Goal: Task Accomplishment & Management: Manage account settings

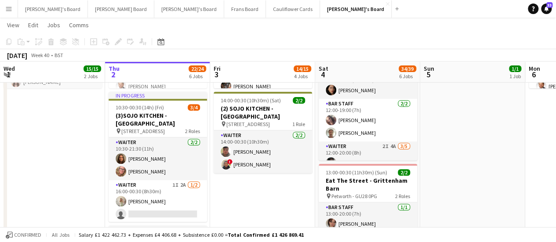
scroll to position [145, 0]
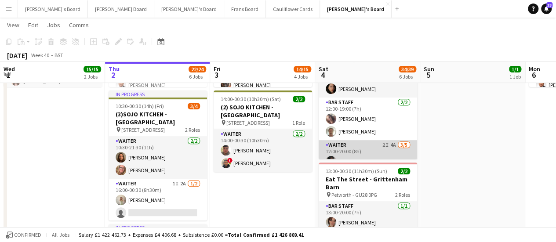
click at [378, 146] on app-card-role "Waiter 2I 4A [DATE] 12:00-20:00 (8h) [PERSON_NAME] [PERSON_NAME] [PERSON_NAME] …" at bounding box center [368, 180] width 98 height 81
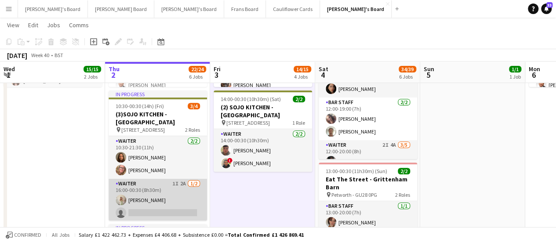
click at [165, 198] on app-card-role "Waiter 1I 2A [DATE] 16:00-00:30 (8h30m) [PERSON_NAME] single-neutral-actions" at bounding box center [158, 200] width 98 height 43
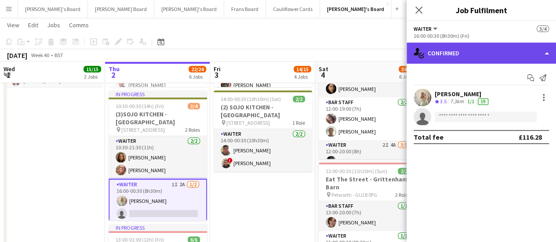
click at [503, 51] on div "single-neutral-actions-check-2 Confirmed" at bounding box center [481, 53] width 149 height 21
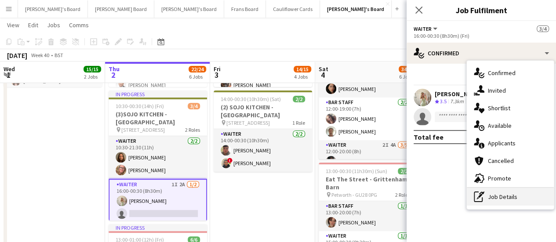
click at [495, 200] on div "pen-write Job Details" at bounding box center [510, 197] width 87 height 18
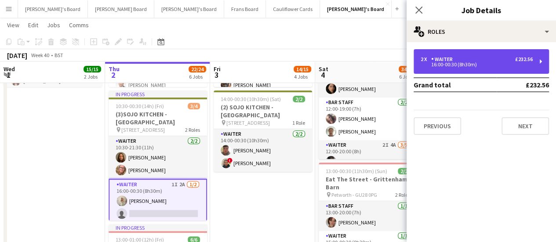
click at [447, 57] on div "Waiter" at bounding box center [443, 59] width 25 height 6
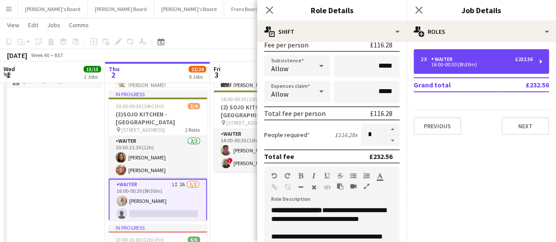
scroll to position [140, 0]
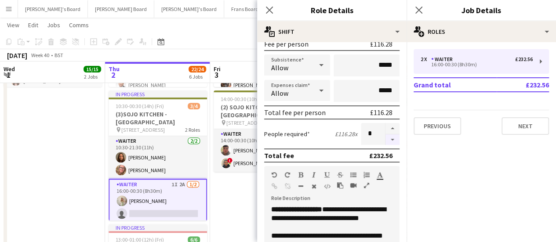
click at [385, 138] on button "button" at bounding box center [392, 139] width 14 height 11
type input "*"
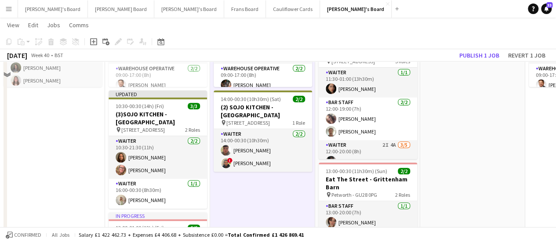
scroll to position [360, 0]
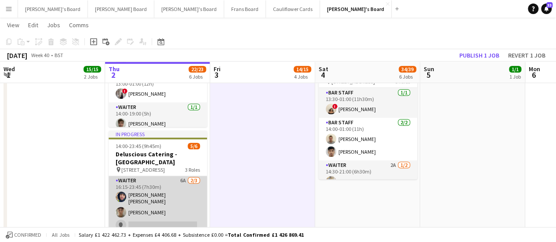
click at [181, 212] on app-card-role "Waiter 6A [DATE] 16:15-23:45 (7h30m) [PERSON_NAME] [PERSON_NAME] [PERSON_NAME] …" at bounding box center [158, 205] width 98 height 58
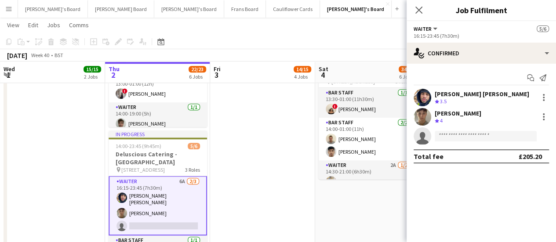
scroll to position [44, 0]
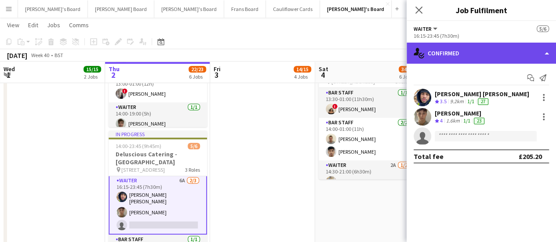
click at [507, 56] on div "single-neutral-actions-check-2 Confirmed" at bounding box center [481, 53] width 149 height 21
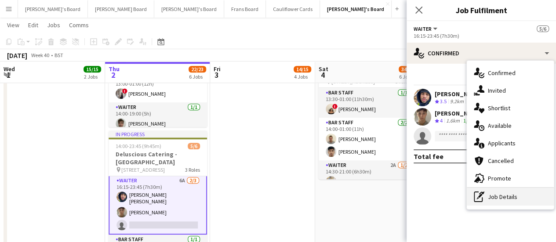
click at [501, 202] on div "pen-write Job Details" at bounding box center [510, 197] width 87 height 18
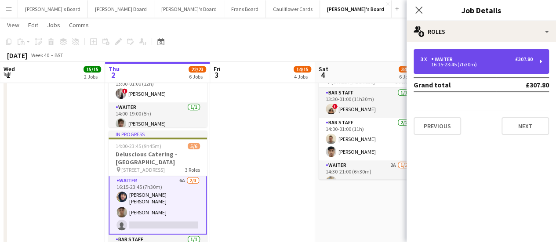
click at [432, 62] on div "Waiter" at bounding box center [443, 59] width 25 height 6
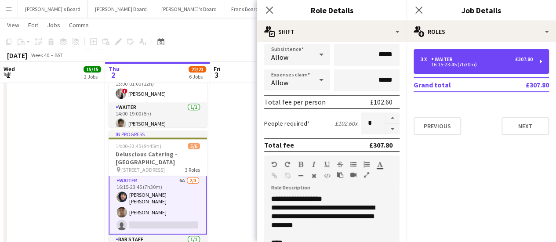
scroll to position [152, 0]
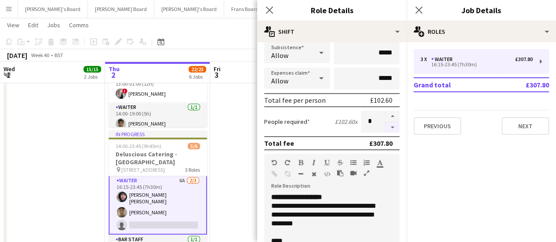
click at [385, 127] on button "button" at bounding box center [392, 127] width 14 height 11
type input "*"
click at [236, 146] on app-date-cell "09:00-17:00 (8h) 6/6 SFG WAREHOUSE - [GEOGRAPHIC_DATA] pin Guilford Gu3 2dx 2 R…" at bounding box center [262, 48] width 105 height 621
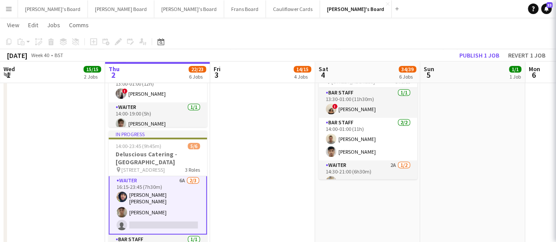
scroll to position [30, 0]
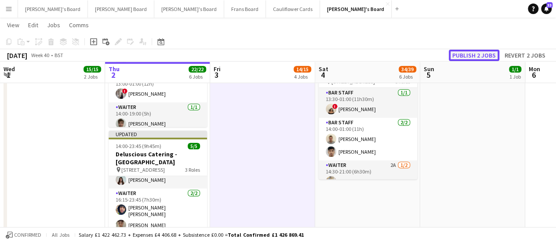
click at [478, 56] on button "Publish 2 jobs" at bounding box center [474, 55] width 51 height 11
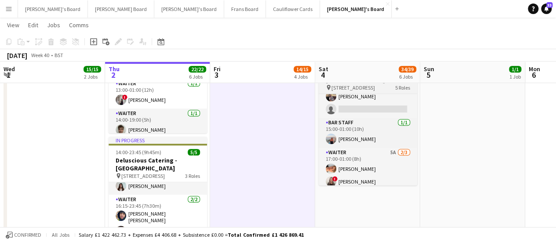
scroll to position [101, 0]
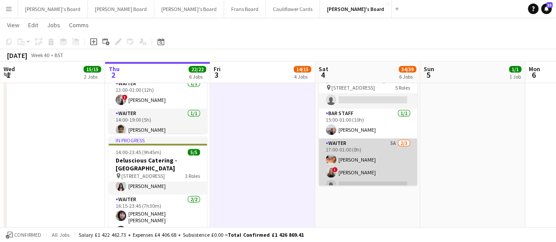
click at [385, 142] on app-card-role "Waiter 5A [DATE] 17:00-01:00 (8h) [PERSON_NAME] ! [PERSON_NAME] single-neutral-…" at bounding box center [368, 165] width 98 height 55
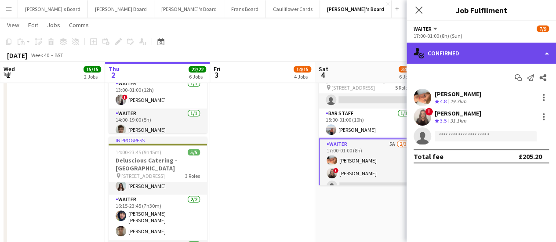
click at [509, 56] on div "single-neutral-actions-check-2 Confirmed" at bounding box center [481, 53] width 149 height 21
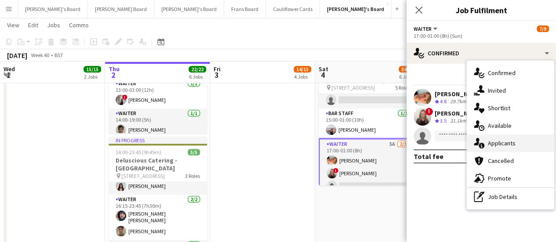
click at [502, 142] on span "Applicants" at bounding box center [502, 143] width 28 height 8
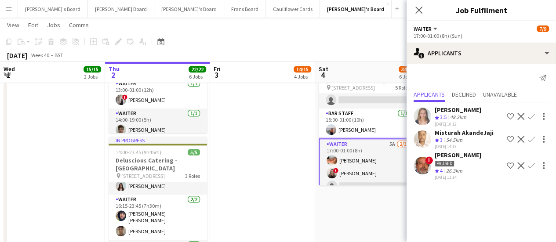
click at [280, 140] on app-date-cell "09:00-17:00 (8h) 6/6 SFG WAREHOUSE - [GEOGRAPHIC_DATA] pin Guilford Gu3 2dx 2 R…" at bounding box center [262, 54] width 105 height 621
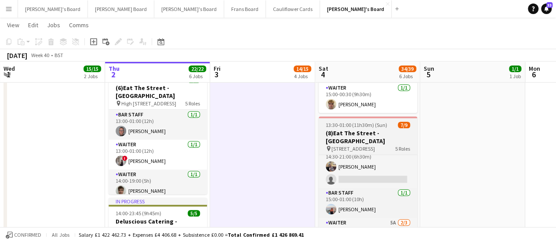
scroll to position [65, 0]
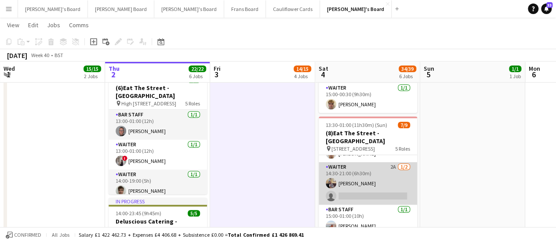
click at [381, 171] on app-card-role "Waiter 2A [DATE] 14:30-21:00 (6h30m) [PERSON_NAME] single-neutral-actions" at bounding box center [368, 183] width 98 height 43
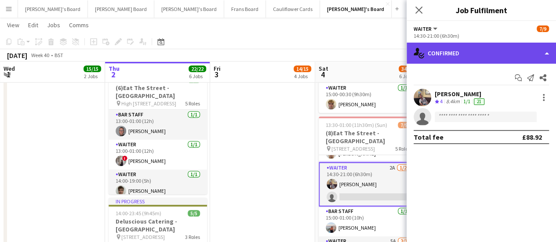
click at [535, 52] on div "single-neutral-actions-check-2 Confirmed" at bounding box center [481, 53] width 149 height 21
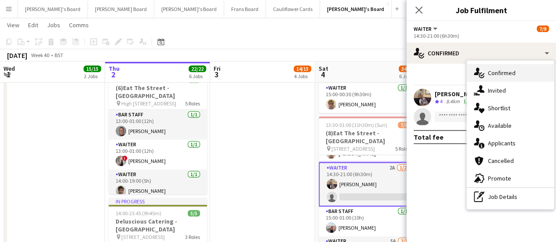
drag, startPoint x: 499, startPoint y: 197, endPoint x: 524, endPoint y: 67, distance: 132.9
click at [524, 67] on div "single-neutral-actions-check-2 Confirmed" at bounding box center [510, 73] width 87 height 18
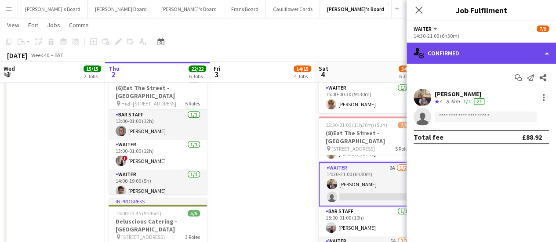
click at [516, 51] on div "single-neutral-actions-check-2 Confirmed" at bounding box center [481, 53] width 149 height 21
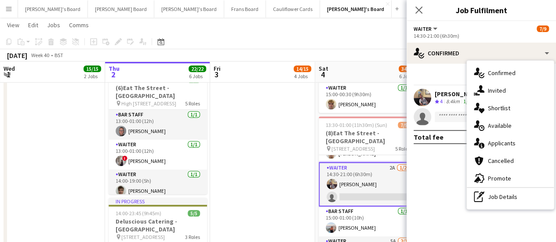
click at [511, 188] on div "pen-write Job Details" at bounding box center [510, 197] width 87 height 18
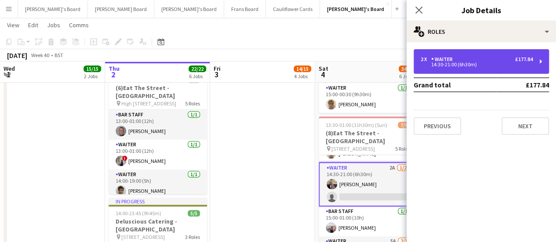
click at [507, 56] on div "2 x Waiter £177.84 14:30-21:00 (6h30m)" at bounding box center [481, 61] width 135 height 25
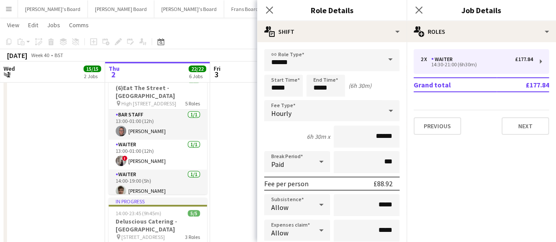
click at [244, 156] on app-date-cell "09:00-17:00 (8h) 6/6 SFG WAREHOUSE - [GEOGRAPHIC_DATA] pin Guilford Gu3 2dx 2 R…" at bounding box center [262, 115] width 105 height 621
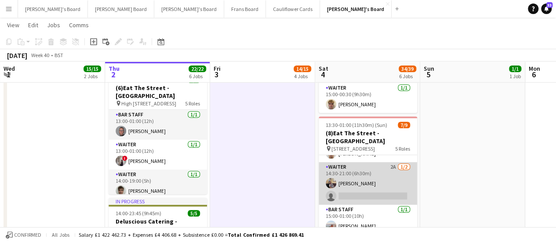
click at [365, 176] on app-card-role "Waiter 2A [DATE] 14:30-21:00 (6h30m) [PERSON_NAME] single-neutral-actions" at bounding box center [368, 183] width 98 height 43
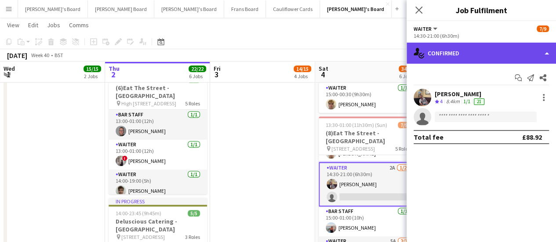
click at [512, 63] on div "single-neutral-actions-check-2 Confirmed" at bounding box center [481, 53] width 149 height 21
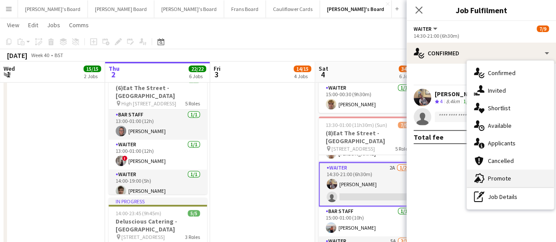
click at [517, 176] on div "advertising-megaphone Promote" at bounding box center [510, 179] width 87 height 18
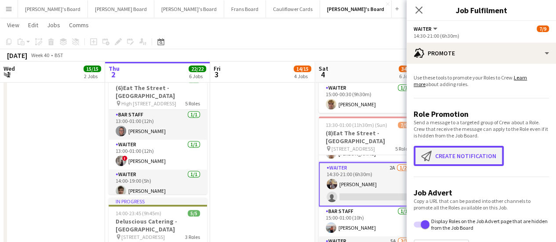
click at [463, 155] on button "Create notification Create notification" at bounding box center [459, 156] width 90 height 20
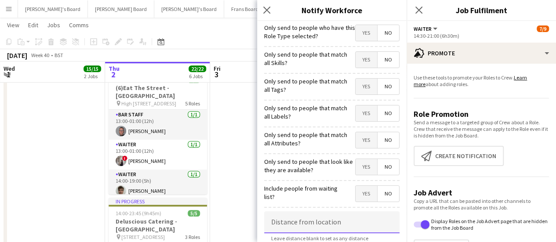
click at [343, 229] on input at bounding box center [331, 222] width 135 height 22
type input "*****"
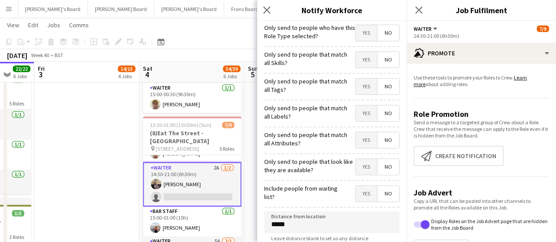
drag, startPoint x: 238, startPoint y: 179, endPoint x: 62, endPoint y: 163, distance: 176.1
click at [62, 163] on app-calendar-viewport "Mon 29 7/7 2 Jobs Tue 30 6/6 1 Job Wed 1 15/15 2 Jobs Thu 2 22/22 6 Jobs Fri 3 …" at bounding box center [278, 238] width 556 height 995
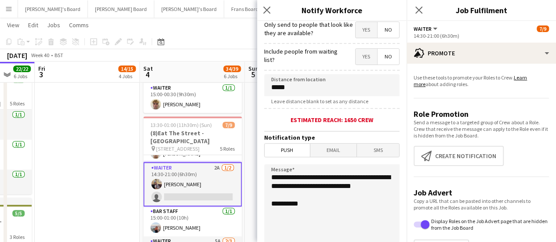
scroll to position [139, 0]
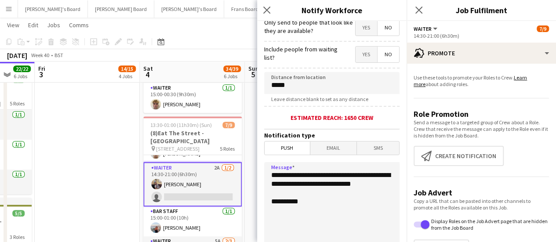
drag, startPoint x: 320, startPoint y: 196, endPoint x: 241, endPoint y: 153, distance: 90.1
click at [241, 153] on body "Menu Boards Boards Boards All jobs Status Workforce Workforce My Workforce Recr…" at bounding box center [278, 229] width 556 height 1044
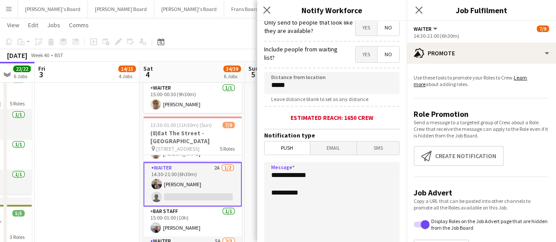
type textarea "**********"
click at [241, 153] on app-date-cell "09:00-17:00 (8h) 1/1 Scandalicious - [GEOGRAPHIC_DATA] pin [GEOGRAPHIC_DATA] OX…" at bounding box center [192, 115] width 105 height 621
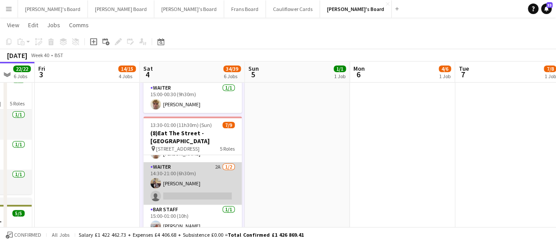
click at [201, 170] on app-card-role "Waiter 2A [DATE] 14:30-21:00 (6h30m) [PERSON_NAME] single-neutral-actions" at bounding box center [192, 183] width 98 height 43
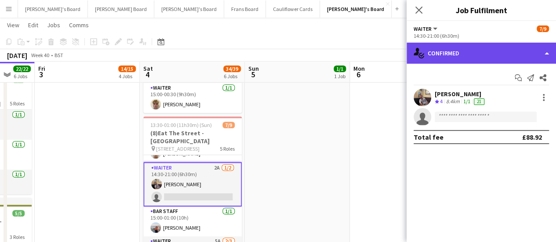
click at [512, 53] on div "single-neutral-actions-check-2 Confirmed" at bounding box center [481, 53] width 149 height 21
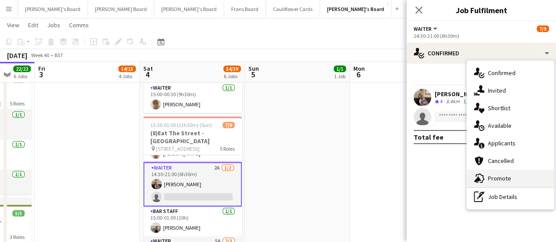
click at [511, 182] on div "advertising-megaphone Promote" at bounding box center [510, 179] width 87 height 18
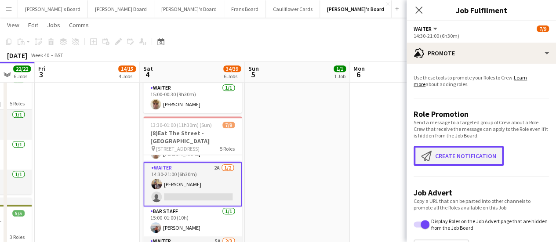
click at [479, 160] on button "Create notification Create notification" at bounding box center [459, 156] width 90 height 20
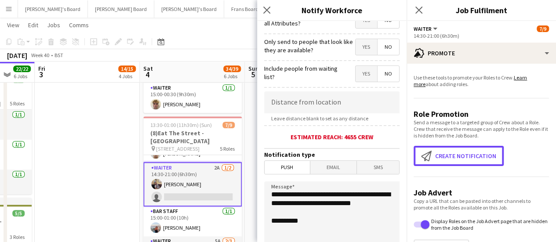
scroll to position [121, 0]
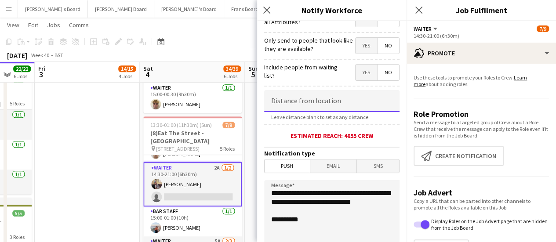
click at [338, 100] on input at bounding box center [331, 101] width 135 height 22
type input "*****"
drag, startPoint x: 323, startPoint y: 205, endPoint x: 273, endPoint y: 194, distance: 50.5
click at [273, 194] on textarea "**********" at bounding box center [331, 234] width 135 height 108
drag, startPoint x: 316, startPoint y: 211, endPoint x: 251, endPoint y: 168, distance: 77.9
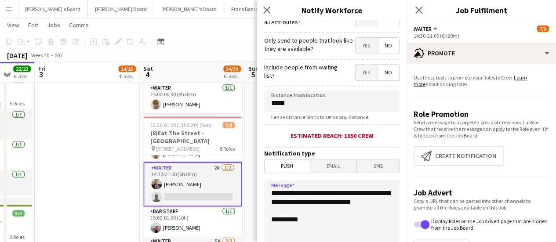
click at [251, 168] on body "Menu Boards Boards Boards All jobs Status Workforce Workforce My Workforce Recr…" at bounding box center [278, 229] width 556 height 1044
click at [340, 208] on textarea "**********" at bounding box center [331, 234] width 135 height 108
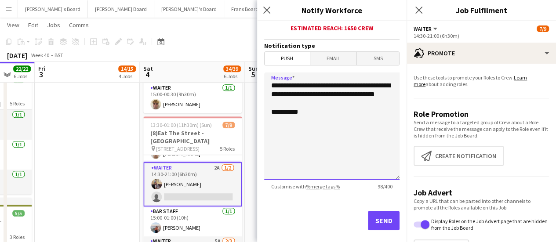
scroll to position [242, 0]
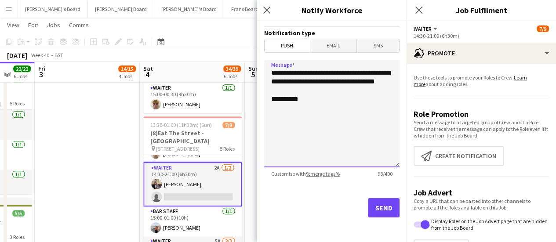
type textarea "**********"
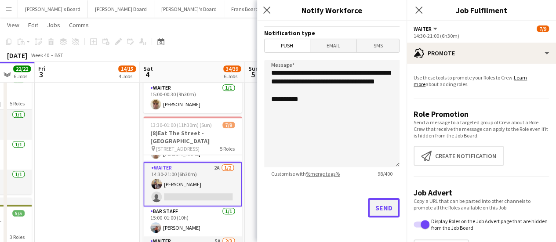
click at [386, 206] on button "Send" at bounding box center [384, 207] width 32 height 19
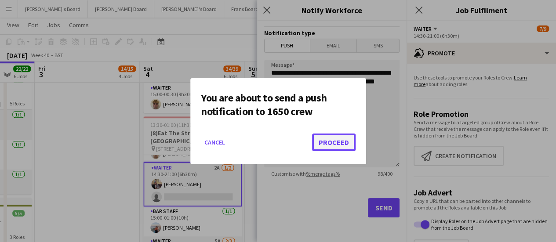
click at [338, 140] on button "Proceed" at bounding box center [334, 143] width 44 height 18
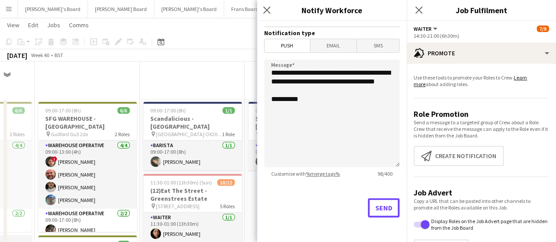
scroll to position [293, 0]
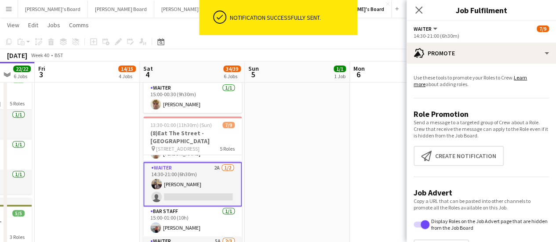
click at [282, 179] on app-date-cell "09:00-17:00 (8h) 1/1 Scandalicious - [GEOGRAPHIC_DATA] pin [GEOGRAPHIC_DATA] OX…" at bounding box center [297, 115] width 105 height 621
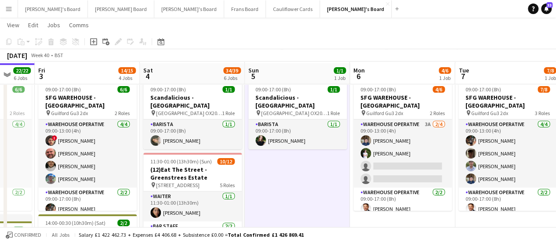
scroll to position [23, 0]
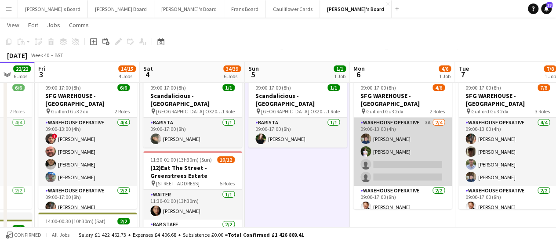
click at [424, 122] on app-card-role "Warehouse Operative 3A [DATE] 09:00-13:00 (4h) [PERSON_NAME] [PERSON_NAME] sing…" at bounding box center [402, 152] width 98 height 68
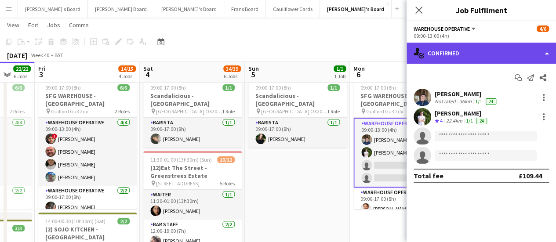
click at [489, 52] on div "single-neutral-actions-check-2 Confirmed" at bounding box center [481, 53] width 149 height 21
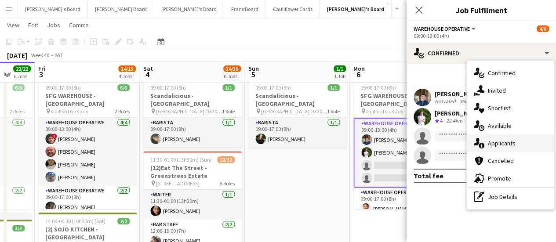
click at [514, 139] on span "Applicants" at bounding box center [502, 143] width 28 height 8
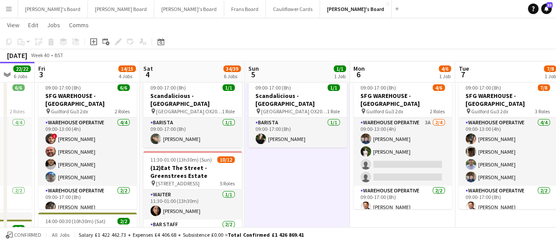
scroll to position [0, 346]
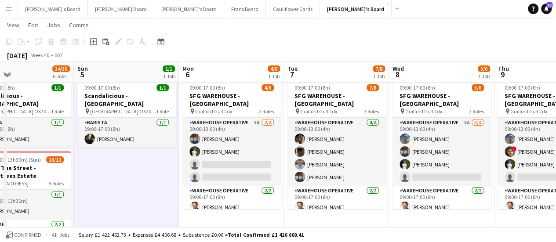
drag, startPoint x: 496, startPoint y: 145, endPoint x: 325, endPoint y: 142, distance: 171.0
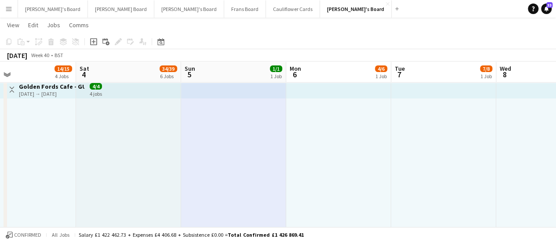
drag, startPoint x: 123, startPoint y: 171, endPoint x: 440, endPoint y: 178, distance: 317.4
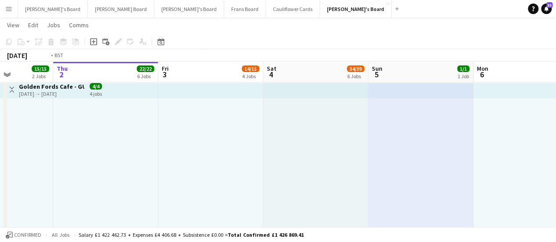
drag, startPoint x: 160, startPoint y: 141, endPoint x: 452, endPoint y: 153, distance: 292.5
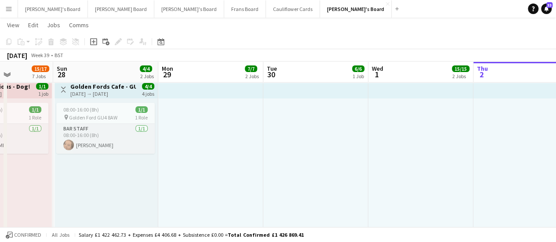
drag, startPoint x: 396, startPoint y: 168, endPoint x: 403, endPoint y: 168, distance: 7.9
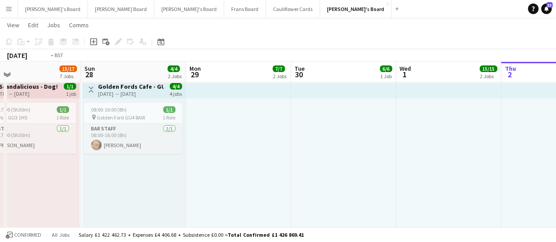
drag, startPoint x: 463, startPoint y: 165, endPoint x: 174, endPoint y: 155, distance: 289.8
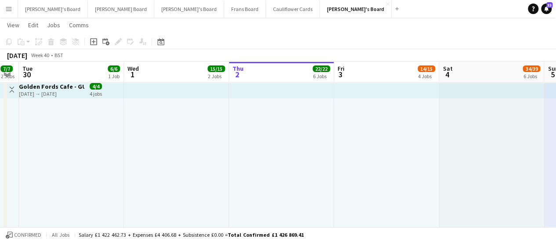
drag, startPoint x: 459, startPoint y: 154, endPoint x: 166, endPoint y: 170, distance: 293.6
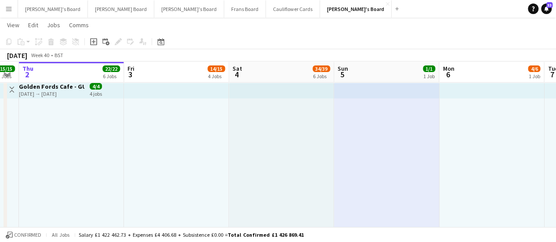
scroll to position [0, 402]
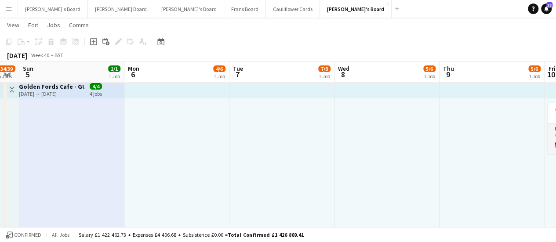
drag, startPoint x: 519, startPoint y: 137, endPoint x: 206, endPoint y: 154, distance: 313.9
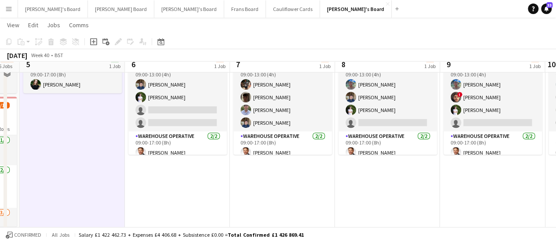
scroll to position [198, 0]
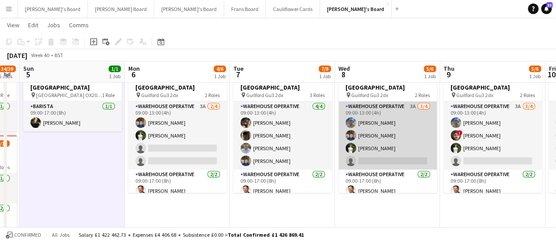
click at [371, 132] on app-card-role "Warehouse Operative 3A [DATE] 09:00-13:00 (4h) [PERSON_NAME] [PERSON_NAME] [PER…" at bounding box center [387, 136] width 98 height 68
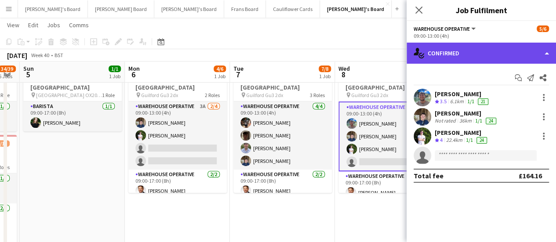
click at [481, 54] on div "single-neutral-actions-check-2 Confirmed" at bounding box center [481, 53] width 149 height 21
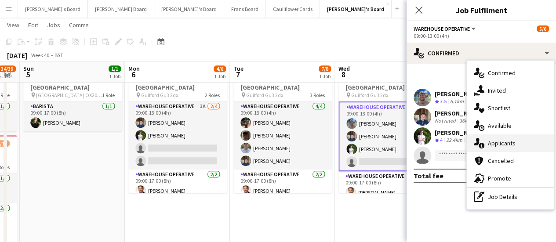
click at [501, 148] on div "single-neutral-actions-information Applicants" at bounding box center [510, 143] width 87 height 18
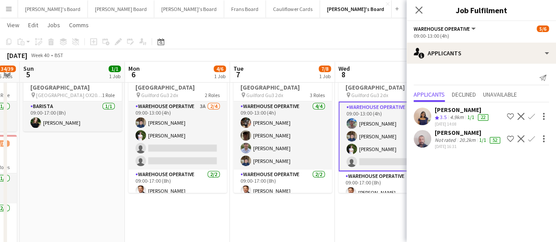
click at [528, 141] on app-icon "Confirm" at bounding box center [531, 138] width 7 height 7
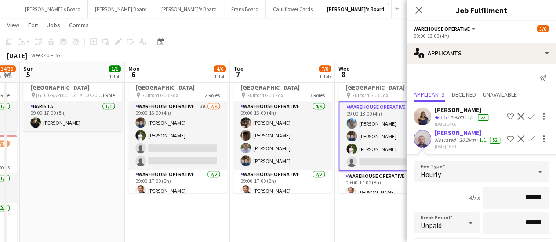
scroll to position [120, 0]
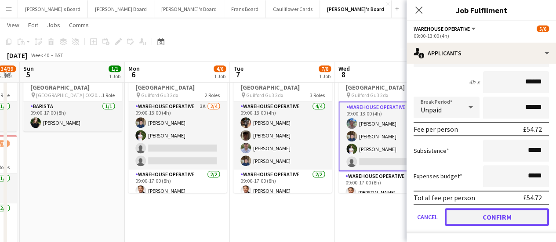
click at [523, 218] on button "Confirm" at bounding box center [497, 217] width 104 height 18
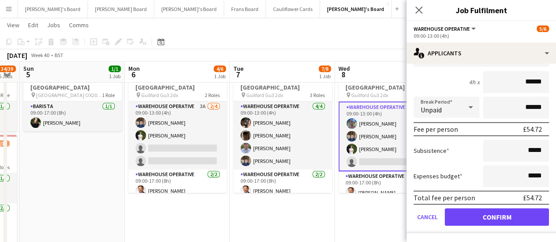
scroll to position [0, 0]
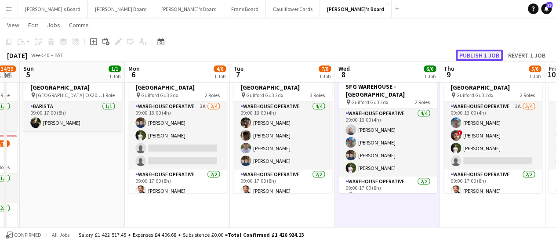
click at [485, 56] on button "Publish 1 job" at bounding box center [479, 55] width 47 height 11
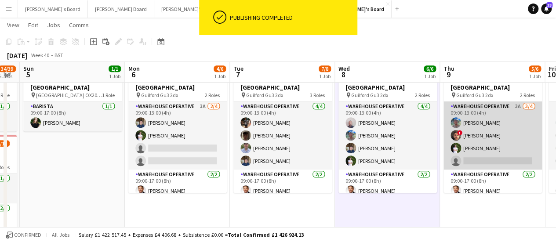
click at [511, 118] on app-card-role "Warehouse Operative 3A [DATE] 09:00-13:00 (4h) [PERSON_NAME] ! [PERSON_NAME] [P…" at bounding box center [492, 136] width 98 height 68
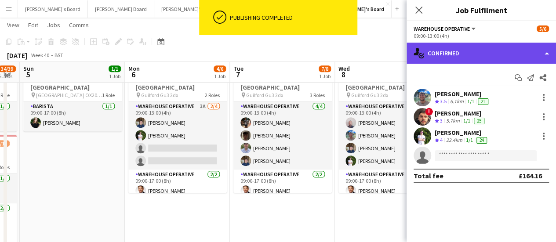
click at [479, 50] on div "single-neutral-actions-check-2 Confirmed" at bounding box center [481, 53] width 149 height 21
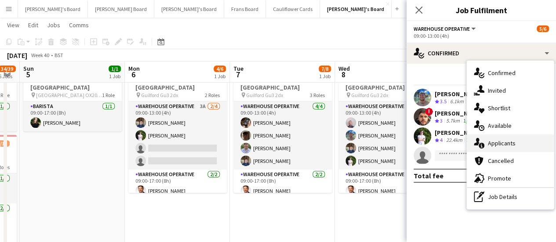
click at [508, 139] on span "Applicants" at bounding box center [502, 143] width 28 height 8
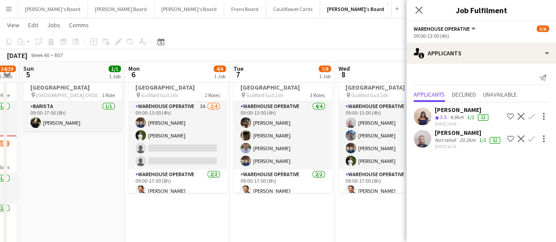
click at [528, 141] on app-icon "Confirm" at bounding box center [531, 138] width 7 height 7
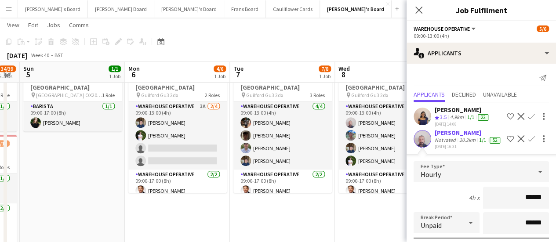
scroll to position [113, 0]
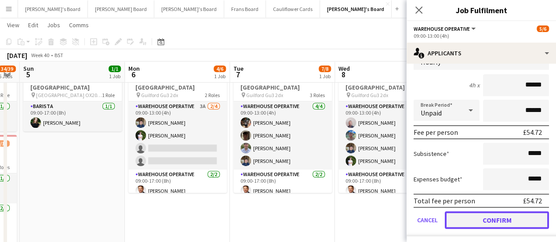
click at [501, 222] on button "Confirm" at bounding box center [497, 220] width 104 height 18
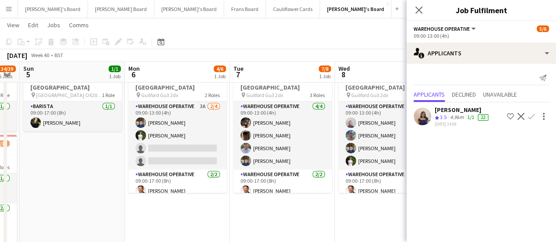
scroll to position [0, 0]
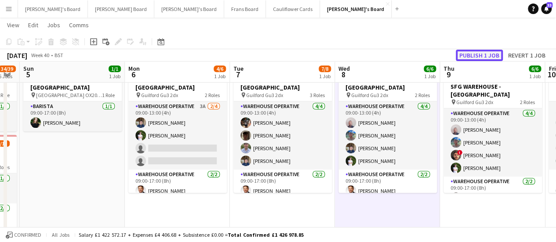
click at [491, 58] on button "Publish 1 job" at bounding box center [479, 55] width 47 height 11
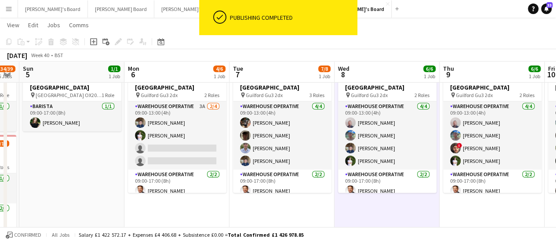
scroll to position [0, 185]
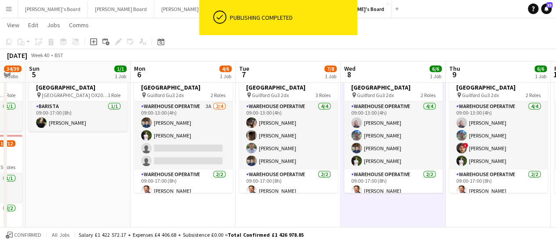
drag, startPoint x: 496, startPoint y: 134, endPoint x: 502, endPoint y: 136, distance: 6.3
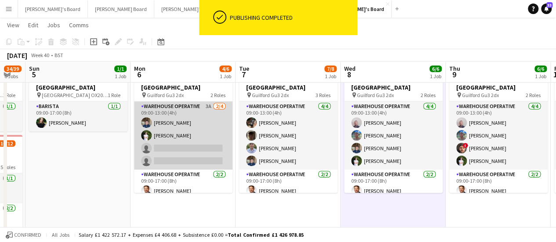
click at [195, 131] on app-card-role "Warehouse Operative 3A [DATE] 09:00-13:00 (4h) [PERSON_NAME] [PERSON_NAME] sing…" at bounding box center [183, 136] width 98 height 68
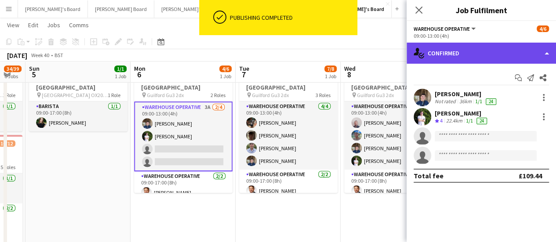
click at [500, 50] on div "single-neutral-actions-check-2 Confirmed" at bounding box center [481, 53] width 149 height 21
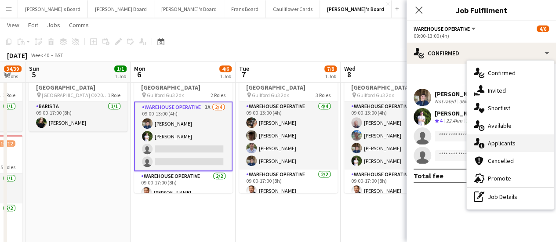
click at [507, 147] on div "single-neutral-actions-information Applicants" at bounding box center [510, 143] width 87 height 18
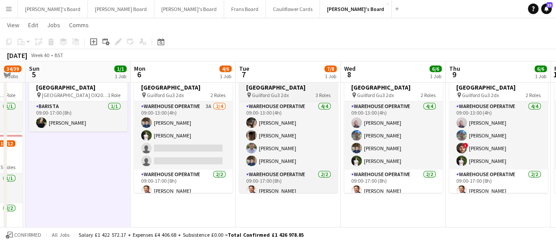
scroll to position [54, 0]
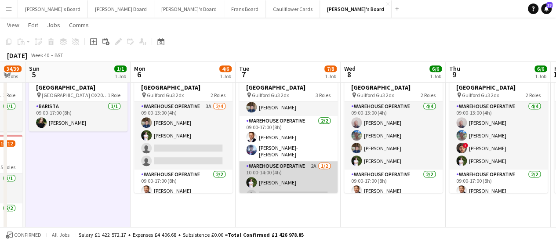
click at [310, 166] on app-card-role "Warehouse Operative 2A [DATE] 10:00-14:00 (4h) [PERSON_NAME] single-neutral-act…" at bounding box center [288, 182] width 98 height 43
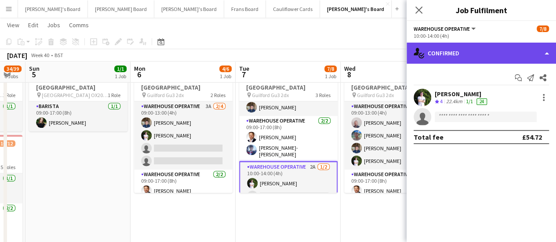
click at [512, 59] on div "single-neutral-actions-check-2 Confirmed" at bounding box center [481, 53] width 149 height 21
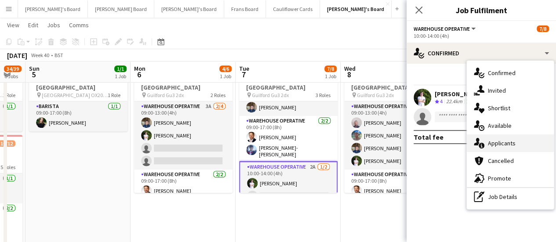
click at [513, 139] on span "Applicants" at bounding box center [502, 143] width 28 height 8
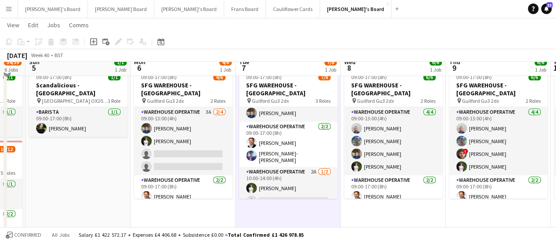
scroll to position [186, 0]
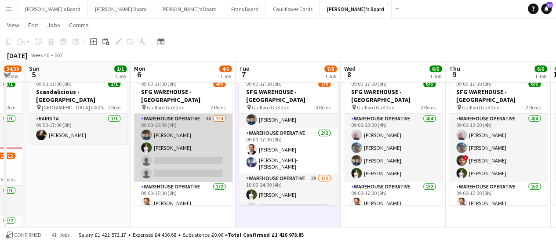
click at [218, 152] on app-card-role "Warehouse Operative 3A [DATE] 09:00-13:00 (4h) [PERSON_NAME] [PERSON_NAME] sing…" at bounding box center [183, 148] width 98 height 68
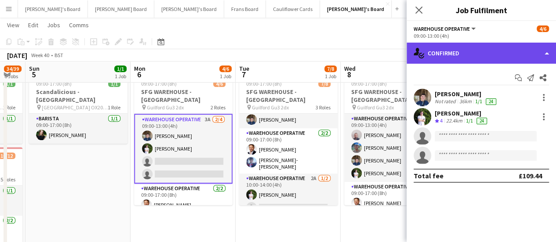
click at [512, 55] on div "single-neutral-actions-check-2 Confirmed" at bounding box center [481, 53] width 149 height 21
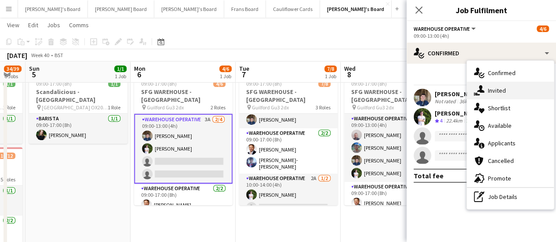
click at [506, 87] on div "single-neutral-actions-share-1 Invited" at bounding box center [510, 91] width 87 height 18
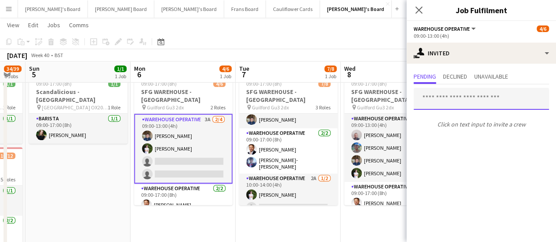
click at [467, 106] on input "text" at bounding box center [481, 99] width 135 height 22
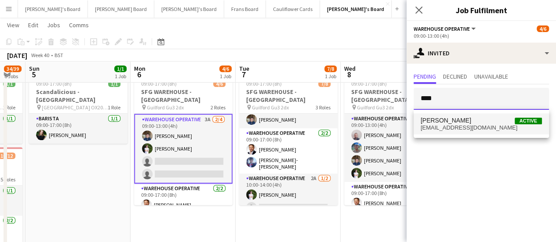
type input "****"
click at [462, 124] on span "[PERSON_NAME]" at bounding box center [446, 120] width 51 height 7
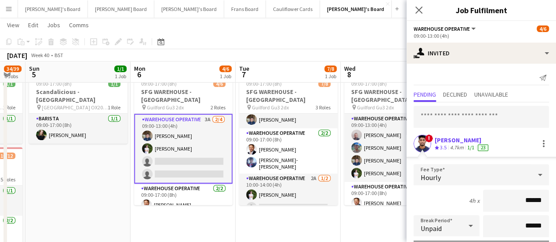
scroll to position [118, 0]
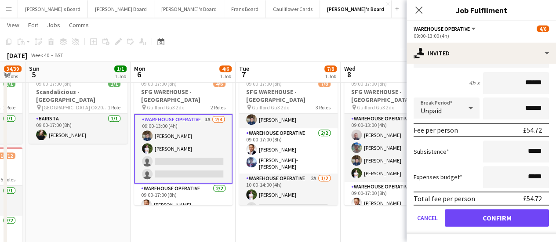
click at [492, 226] on form "Fee Type Hourly 4h x ****** Break Period Unpaid ****** Fee per person £54.72 Su…" at bounding box center [481, 141] width 149 height 188
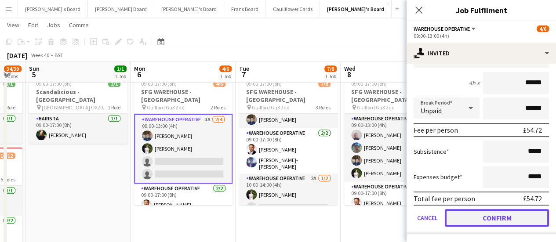
click at [492, 223] on button "Confirm" at bounding box center [497, 218] width 104 height 18
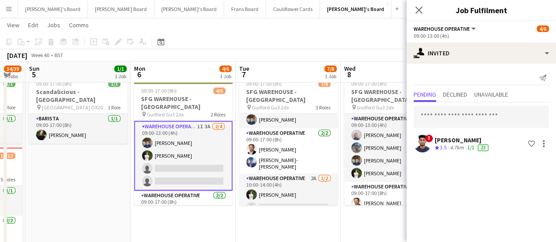
scroll to position [0, 0]
click at [436, 115] on input "text" at bounding box center [481, 117] width 135 height 22
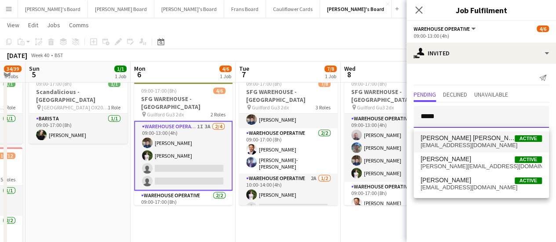
type input "*****"
click at [461, 146] on span "[EMAIL_ADDRESS][DOMAIN_NAME]" at bounding box center [481, 145] width 121 height 7
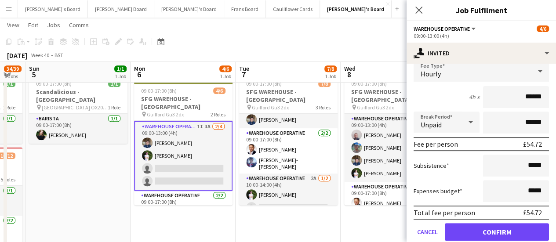
scroll to position [130, 0]
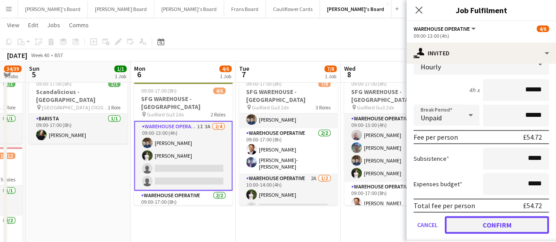
click at [498, 223] on button "Confirm" at bounding box center [497, 225] width 104 height 18
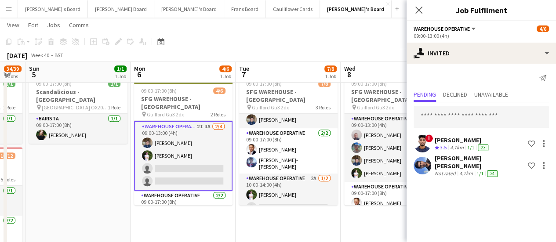
scroll to position [0, 0]
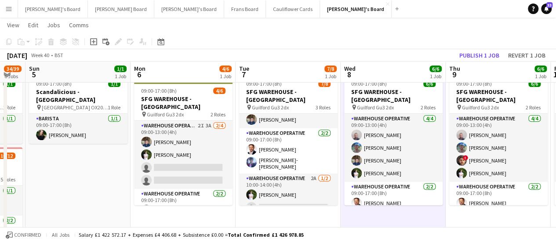
click at [486, 63] on app-board-header-date "Thu 9 6/6 1 Job" at bounding box center [498, 72] width 105 height 21
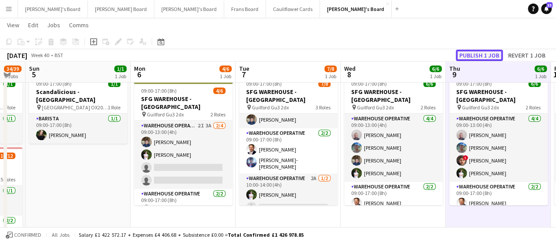
click at [485, 60] on button "Publish 1 job" at bounding box center [479, 55] width 47 height 11
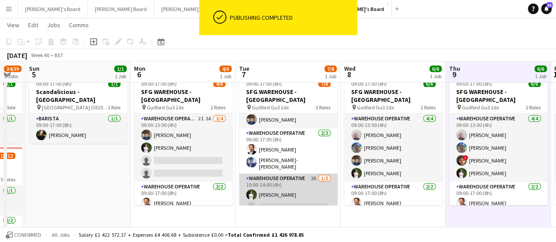
click at [272, 178] on app-card-role "Warehouse Operative 2A [DATE] 10:00-14:00 (4h) [PERSON_NAME] single-neutral-act…" at bounding box center [288, 195] width 98 height 43
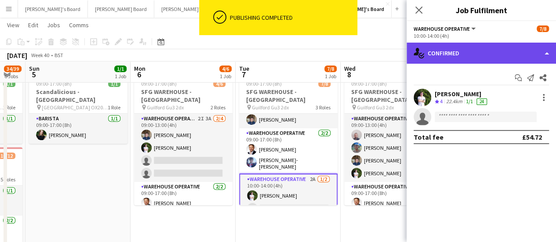
click at [499, 51] on div "single-neutral-actions-check-2 Confirmed" at bounding box center [481, 53] width 149 height 21
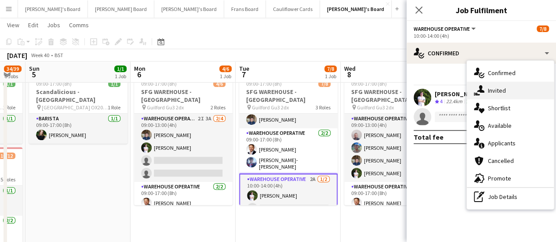
click at [500, 98] on div "single-neutral-actions-share-1 Invited" at bounding box center [510, 91] width 87 height 18
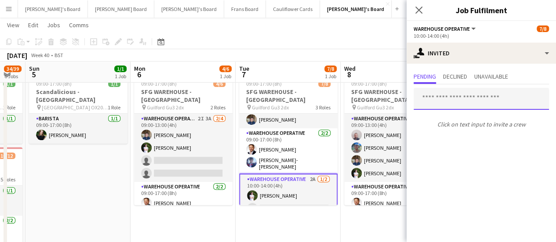
click at [471, 102] on input "text" at bounding box center [481, 99] width 135 height 22
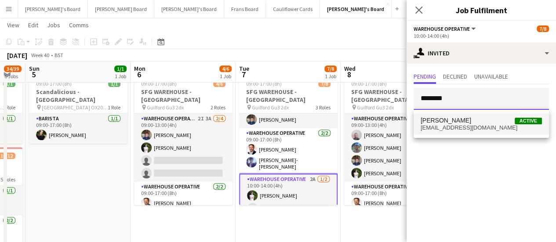
type input "********"
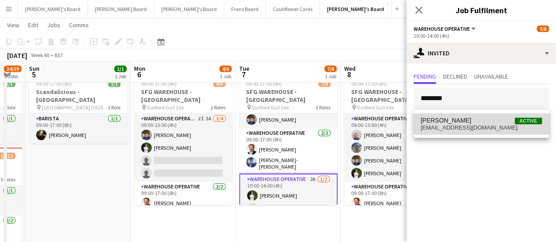
click at [468, 120] on span "[PERSON_NAME]" at bounding box center [446, 120] width 51 height 7
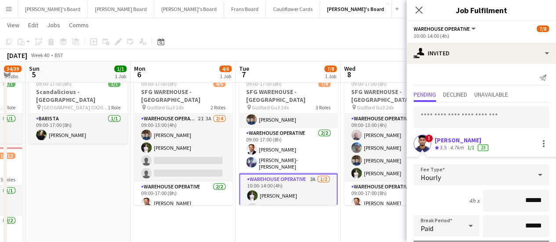
scroll to position [118, 0]
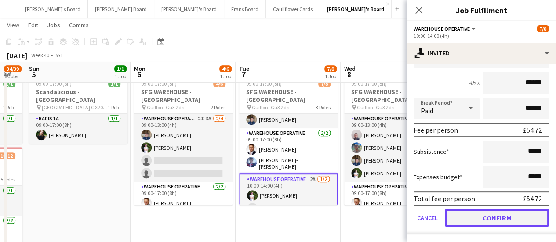
click at [506, 220] on button "Confirm" at bounding box center [497, 218] width 104 height 18
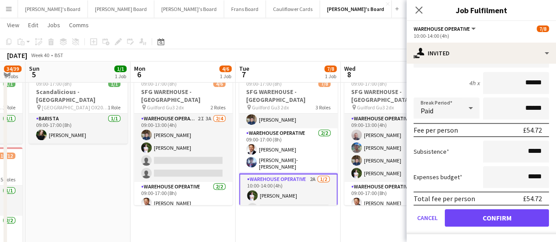
scroll to position [0, 0]
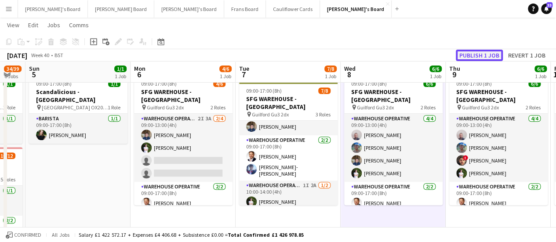
click at [490, 54] on button "Publish 1 job" at bounding box center [479, 55] width 47 height 11
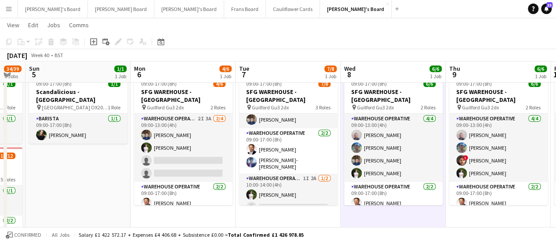
click at [555, 75] on span "10" at bounding box center [557, 74] width 8 height 10
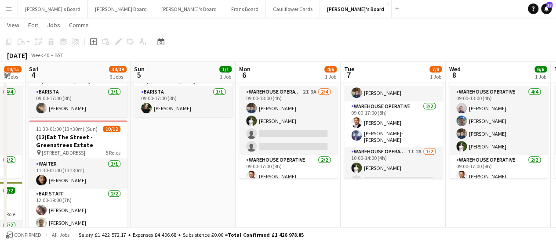
scroll to position [0, 232]
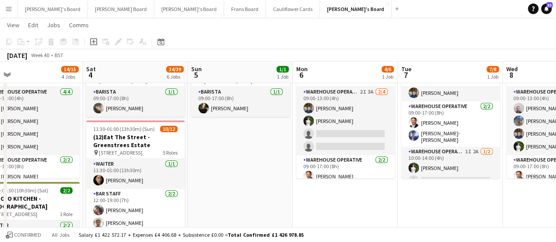
drag, startPoint x: 361, startPoint y: 218, endPoint x: 523, endPoint y: 202, distance: 163.0
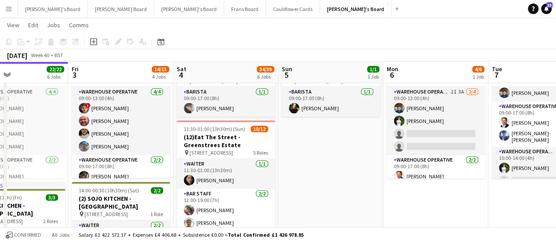
drag, startPoint x: 225, startPoint y: 206, endPoint x: 316, endPoint y: 189, distance: 92.1
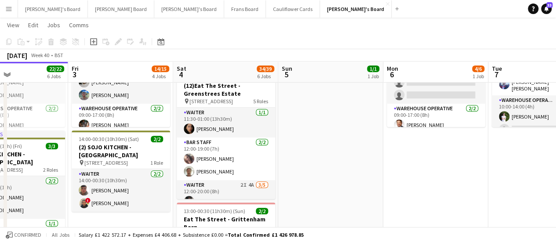
scroll to position [253, 0]
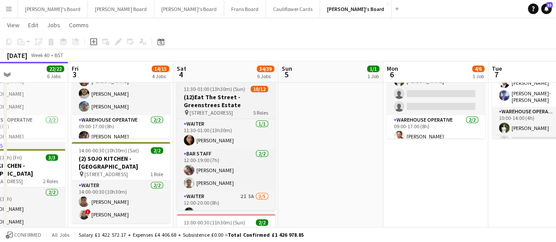
click at [233, 109] on span "[STREET_ADDRESS]" at bounding box center [211, 112] width 44 height 7
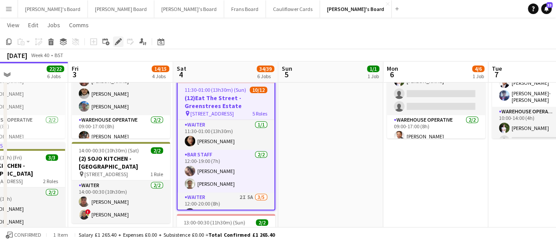
click at [118, 43] on icon at bounding box center [118, 42] width 5 height 5
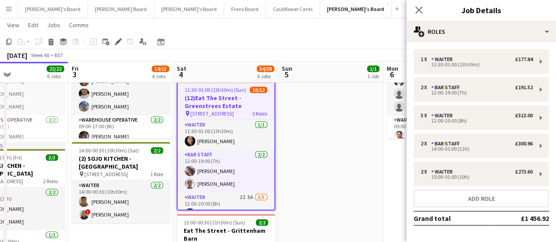
scroll to position [33, 0]
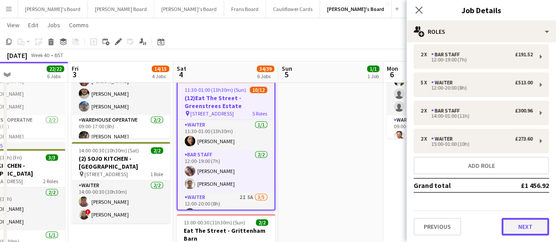
click at [530, 223] on button "Next" at bounding box center [524, 227] width 47 height 18
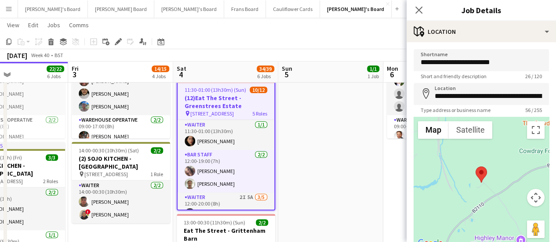
scroll to position [68, 0]
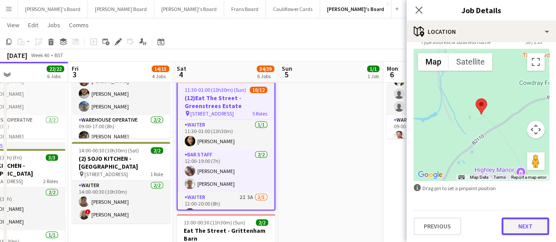
click at [522, 226] on button "Next" at bounding box center [524, 227] width 47 height 18
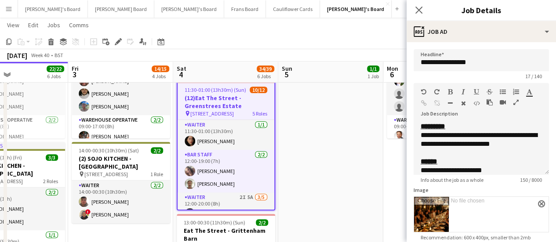
scroll to position [0, 0]
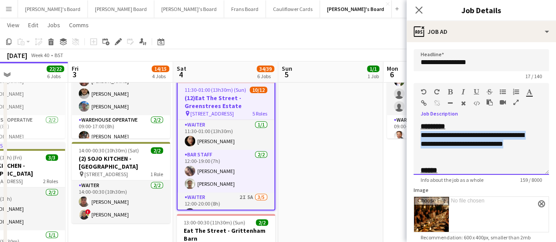
drag, startPoint x: 456, startPoint y: 152, endPoint x: 419, endPoint y: 138, distance: 39.6
click at [419, 138] on div "**********" at bounding box center [481, 148] width 135 height 53
copy p "**********"
click at [230, 107] on h3 "(12)Eat The Street -Greenstrees Estate" at bounding box center [226, 102] width 97 height 16
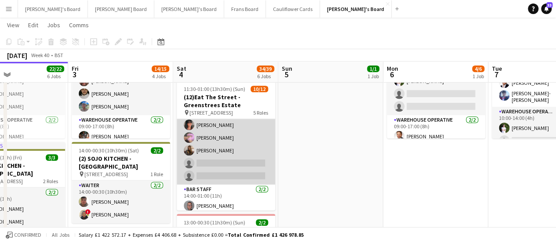
click at [257, 141] on app-card-role "Waiter 2I 5A [DATE] 12:00-20:00 (8h) [PERSON_NAME] [PERSON_NAME] [PERSON_NAME] …" at bounding box center [226, 144] width 98 height 81
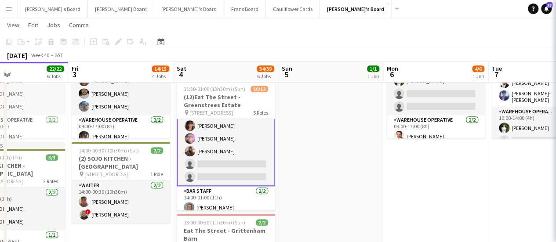
scroll to position [89, 0]
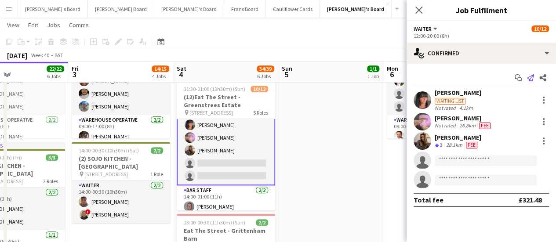
click at [531, 76] on icon "Send notification" at bounding box center [530, 77] width 7 height 7
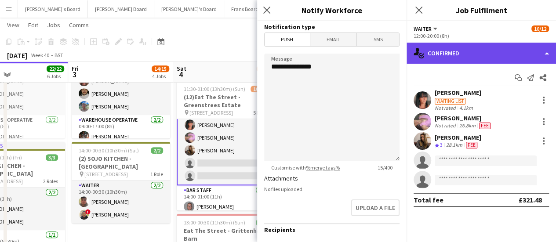
click at [522, 57] on div "single-neutral-actions-check-2 Confirmed" at bounding box center [481, 53] width 149 height 21
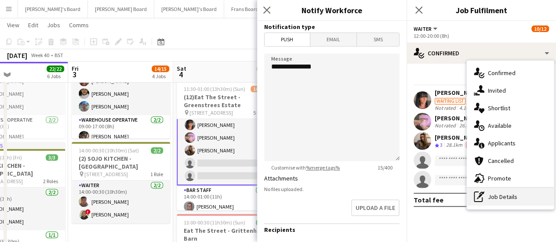
click at [519, 193] on div "pen-write Job Details" at bounding box center [510, 197] width 87 height 18
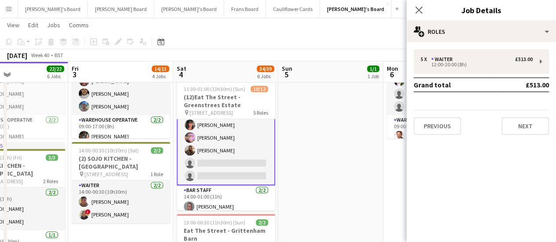
click at [249, 131] on app-card-role "Waiter 2I 5A [DATE] 12:00-20:00 (8h) [PERSON_NAME] [PERSON_NAME] [PERSON_NAME] …" at bounding box center [226, 144] width 98 height 83
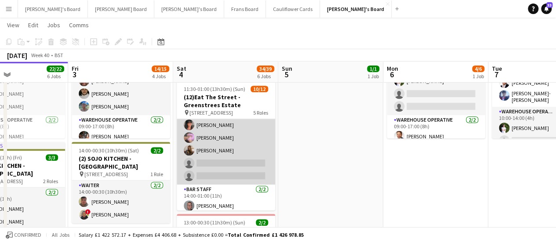
click at [215, 151] on app-card-role "Waiter 2I 5A [DATE] 12:00-20:00 (8h) [PERSON_NAME] [PERSON_NAME] [PERSON_NAME] …" at bounding box center [226, 144] width 98 height 81
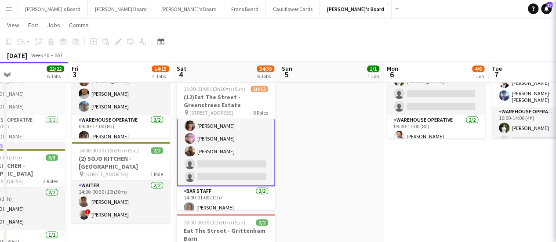
scroll to position [89, 0]
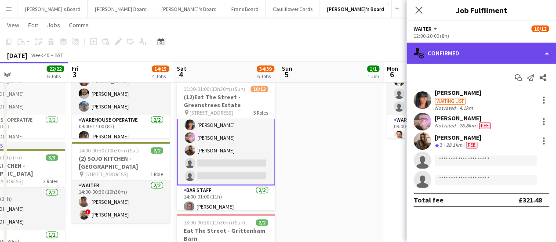
click at [506, 53] on div "single-neutral-actions-check-2 Confirmed" at bounding box center [481, 53] width 149 height 21
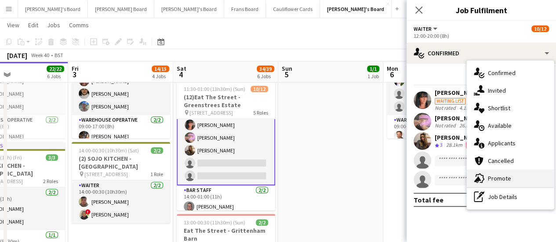
click at [508, 171] on div "advertising-megaphone Promote" at bounding box center [510, 179] width 87 height 18
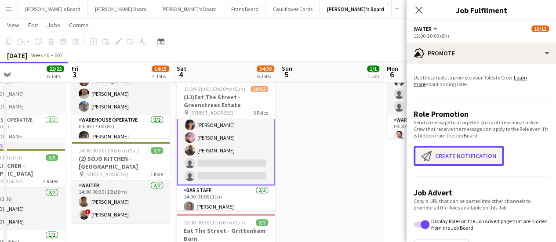
click at [473, 159] on button "Create notification Create notification" at bounding box center [459, 156] width 90 height 20
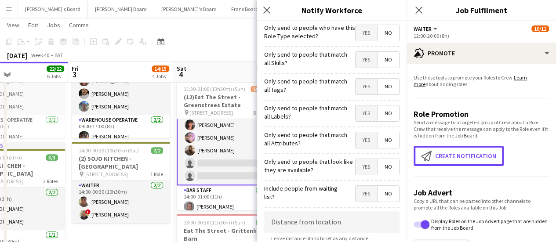
scroll to position [36, 0]
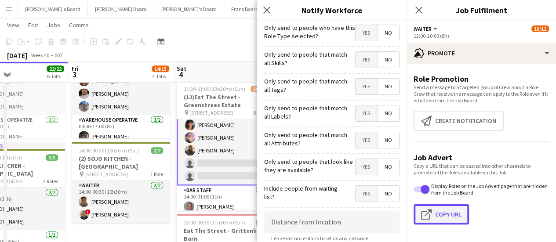
click at [447, 214] on button "Click to copy URL Copy Url" at bounding box center [441, 214] width 55 height 20
click at [219, 160] on app-card-role "Waiter 2I 5A [DATE] 12:00-20:00 (8h) [PERSON_NAME] [PERSON_NAME] [PERSON_NAME] …" at bounding box center [226, 144] width 98 height 83
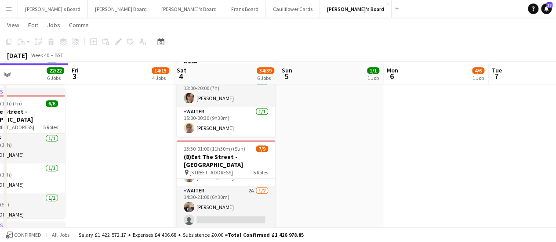
scroll to position [437, 0]
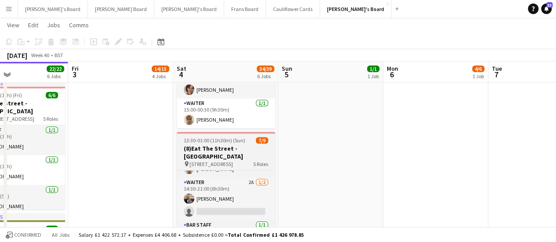
click at [217, 145] on h3 "(8)Eat The Street -[GEOGRAPHIC_DATA]" at bounding box center [226, 153] width 98 height 16
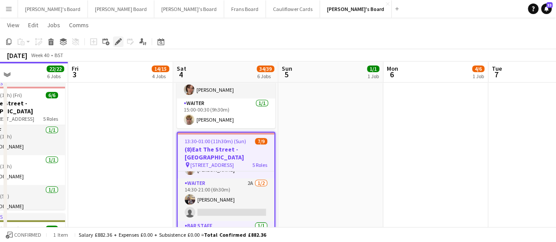
click at [119, 40] on icon at bounding box center [118, 42] width 5 height 5
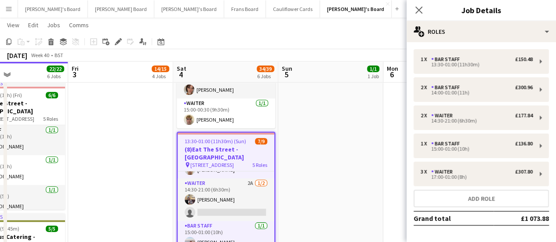
scroll to position [33, 0]
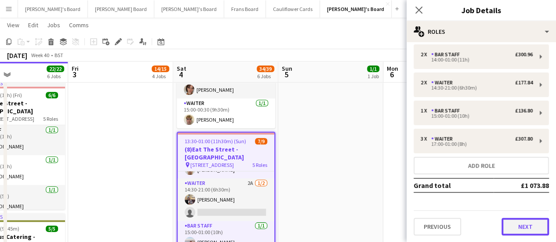
click at [524, 234] on button "Next" at bounding box center [524, 227] width 47 height 18
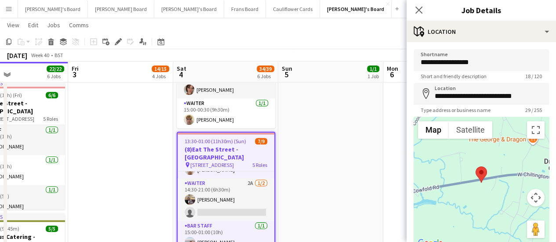
scroll to position [68, 0]
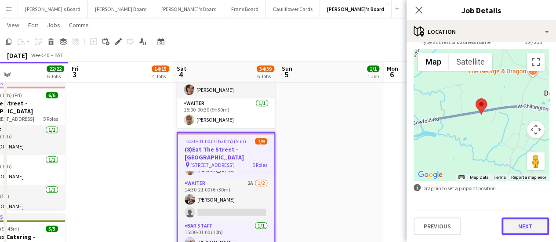
click at [516, 230] on button "Next" at bounding box center [524, 227] width 47 height 18
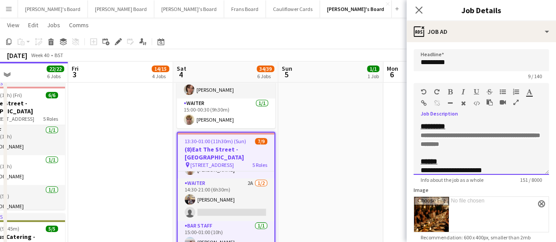
drag, startPoint x: 524, startPoint y: 144, endPoint x: 421, endPoint y: 134, distance: 103.3
click at [421, 134] on p "**********" at bounding box center [481, 140] width 121 height 18
copy span "**********"
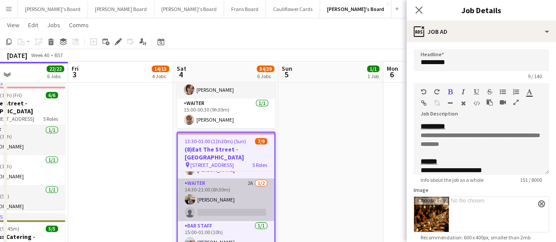
click at [227, 185] on app-card-role "Waiter 2A [DATE] 14:30-21:00 (6h30m) [PERSON_NAME] single-neutral-actions" at bounding box center [226, 199] width 97 height 43
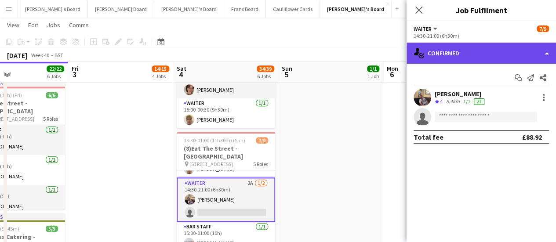
click at [512, 58] on div "single-neutral-actions-check-2 Confirmed" at bounding box center [481, 53] width 149 height 21
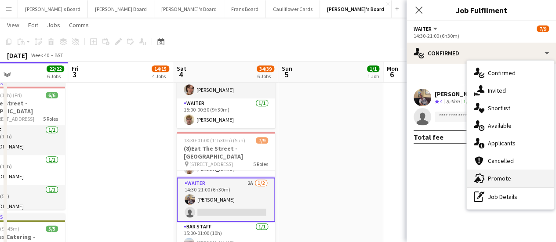
click at [512, 181] on div "advertising-megaphone Promote" at bounding box center [510, 179] width 87 height 18
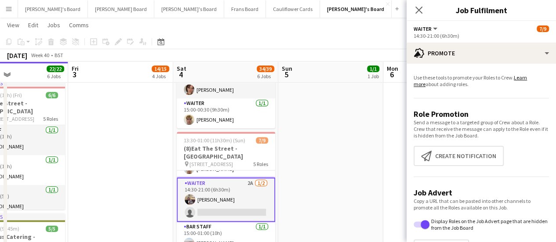
scroll to position [36, 0]
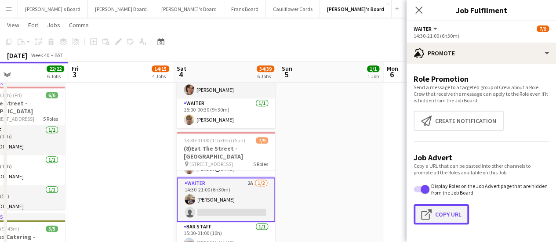
click at [440, 223] on button "Click to copy URL Copy Url" at bounding box center [441, 214] width 55 height 20
type textarea "**********"
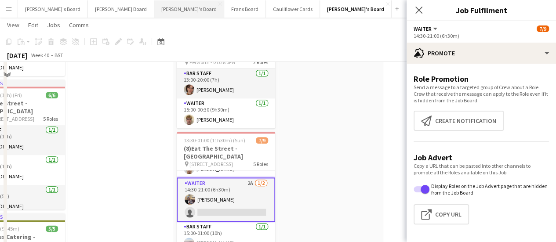
scroll to position [140, 0]
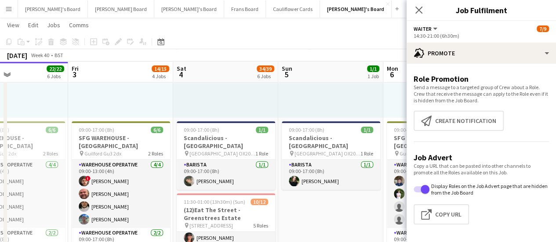
click at [9, 12] on app-icon "Menu" at bounding box center [8, 8] width 7 height 7
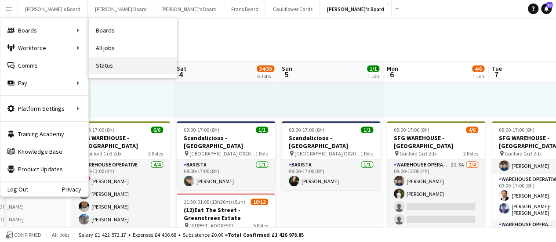
click at [121, 63] on link "Status" at bounding box center [133, 66] width 88 height 18
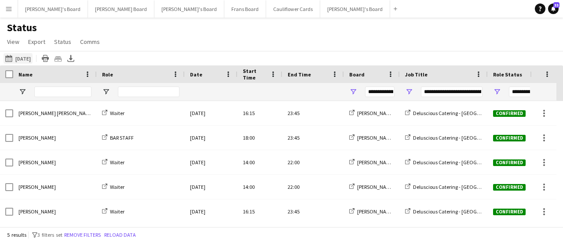
click at [18, 57] on button "[DATE] to [DATE] [DATE]" at bounding box center [18, 58] width 29 height 11
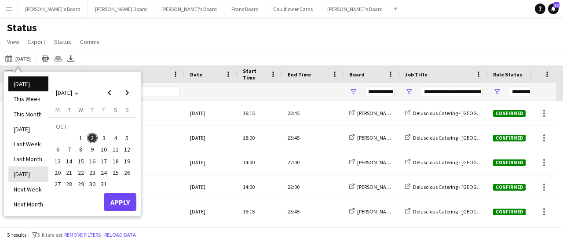
click at [27, 170] on li "[DATE]" at bounding box center [28, 174] width 40 height 15
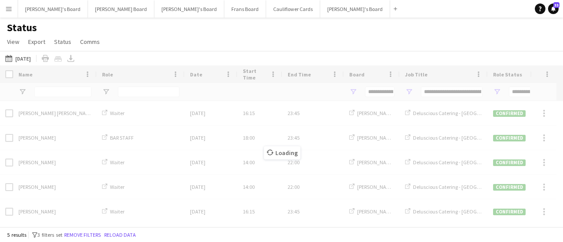
type input "***"
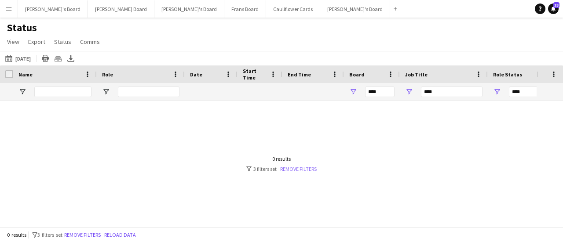
click at [298, 168] on link "Remove filters" at bounding box center [298, 169] width 36 height 7
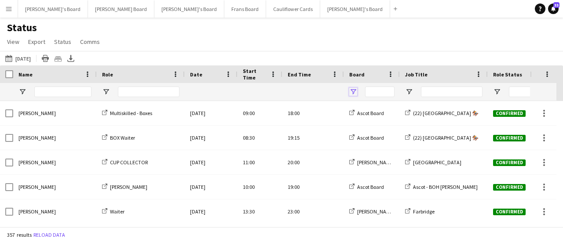
click at [352, 91] on span "Open Filter Menu" at bounding box center [353, 92] width 8 height 8
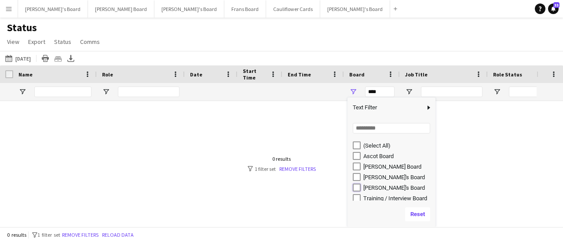
type input "**********"
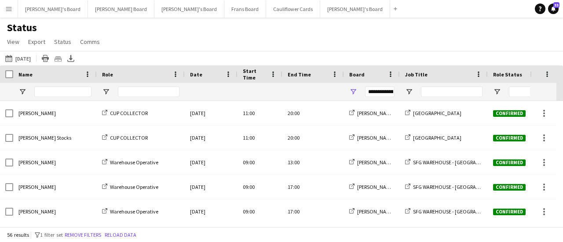
click at [382, 51] on div "[DATE] to [DATE] [DATE] [DATE] This Week This Month [DATE] Last Week Last Month…" at bounding box center [281, 58] width 563 height 15
click at [409, 91] on span "Open Filter Menu" at bounding box center [409, 92] width 8 height 8
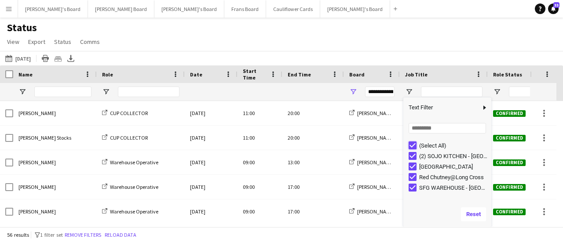
type input "***"
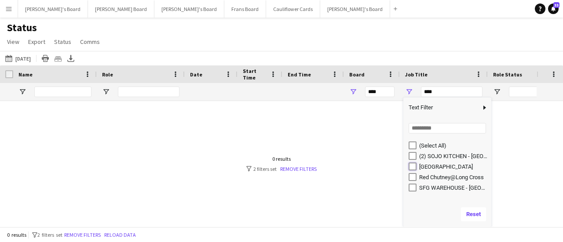
type input "**********"
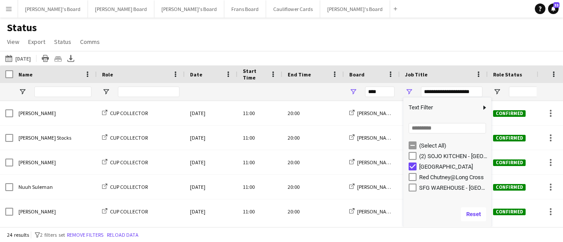
type input "**********"
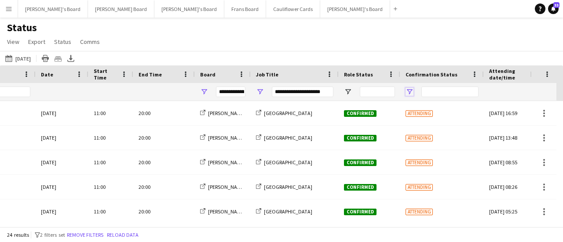
click at [407, 91] on span "Open Filter Menu" at bounding box center [409, 92] width 8 height 8
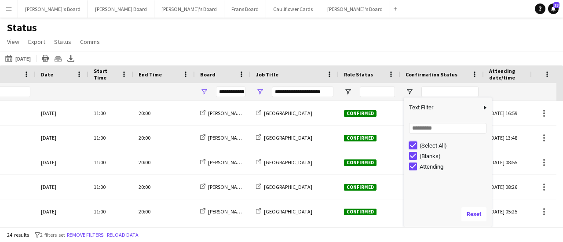
type input "***"
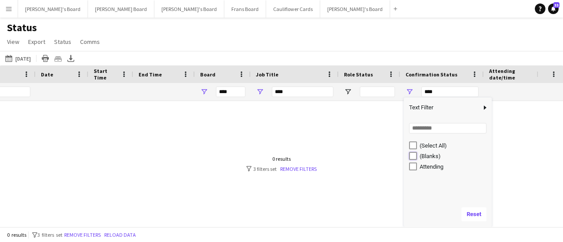
type input "**********"
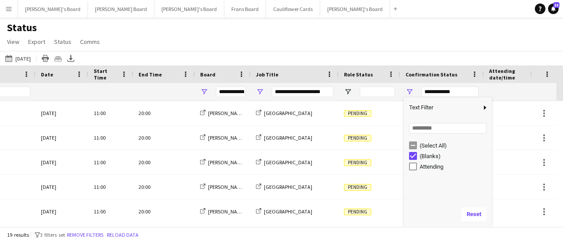
click at [353, 38] on div "Status View Views Default view Airshow Accreditation Airshow Check In Attending…" at bounding box center [281, 36] width 563 height 30
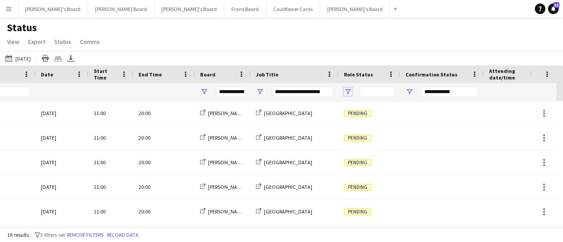
click at [349, 90] on span "Open Filter Menu" at bounding box center [348, 92] width 8 height 8
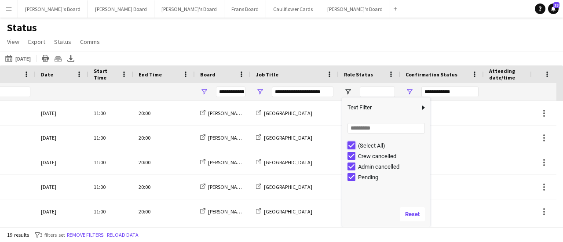
type input "***"
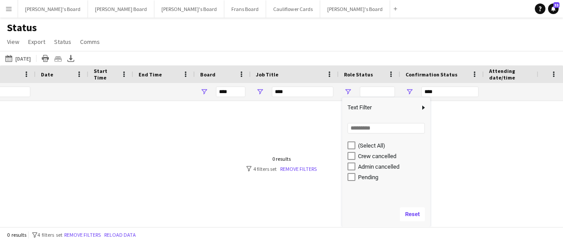
type input "**********"
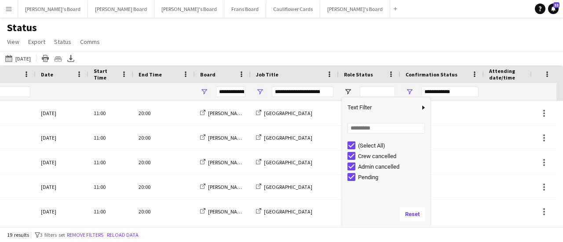
click at [336, 40] on div "Status View Views Default view Airshow Accreditation Airshow Check In Attending…" at bounding box center [281, 36] width 563 height 30
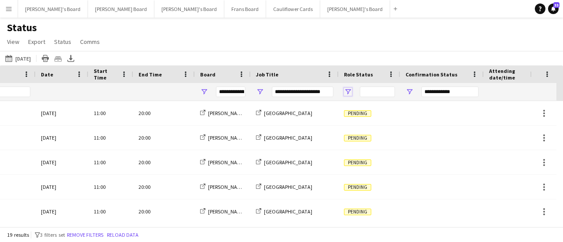
click at [345, 91] on span "Open Filter Menu" at bounding box center [348, 92] width 8 height 8
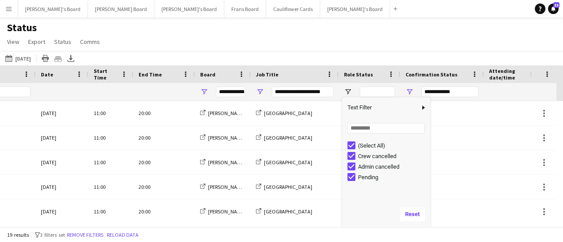
click at [334, 42] on div "Status View Views Default view Airshow Accreditation Airshow Check In Attending…" at bounding box center [281, 36] width 563 height 30
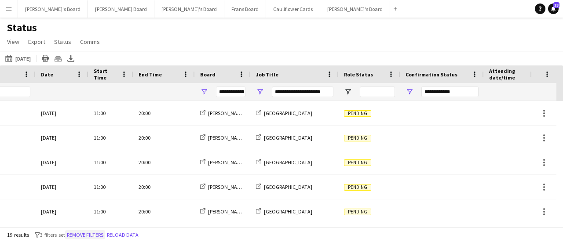
click at [104, 234] on button "Remove filters" at bounding box center [85, 235] width 40 height 10
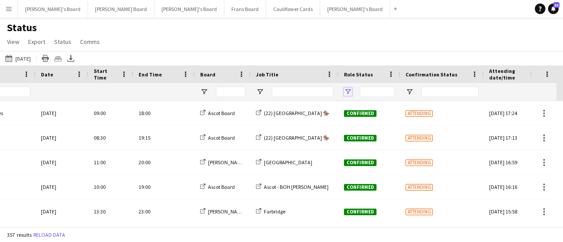
click at [348, 91] on span "Open Filter Menu" at bounding box center [348, 92] width 8 height 8
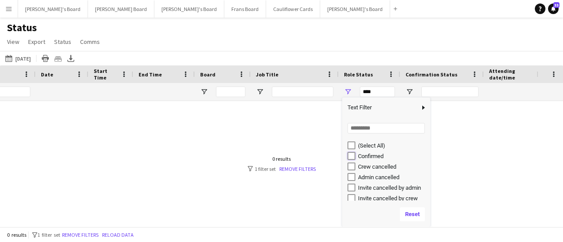
type input "**********"
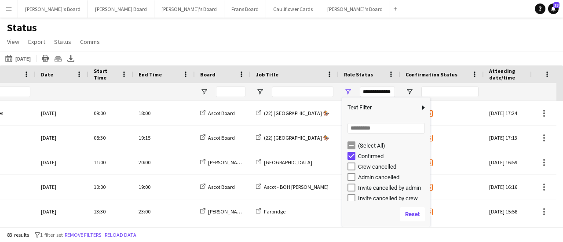
click at [304, 49] on div "Status View Views Default view Airshow Accreditation Airshow Check In Attending…" at bounding box center [281, 36] width 563 height 30
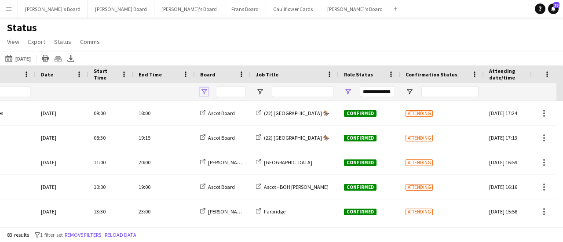
click at [203, 94] on span "Open Filter Menu" at bounding box center [204, 92] width 8 height 8
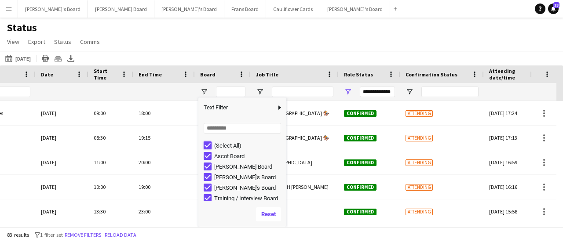
type input "***"
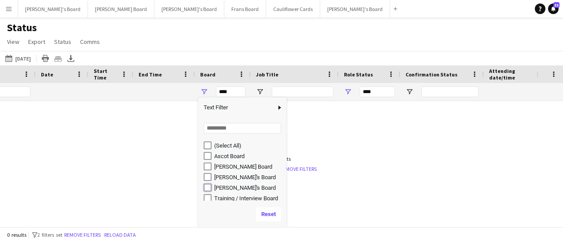
type input "**********"
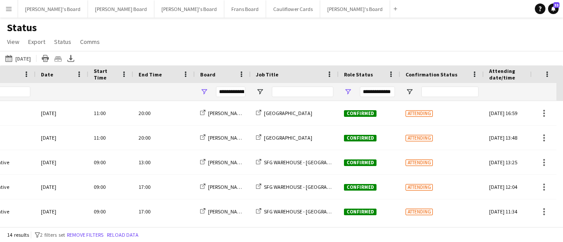
click at [294, 48] on div "Status View Views Default view Airshow Accreditation Airshow Check In Attending…" at bounding box center [281, 36] width 563 height 30
click at [258, 89] on span "Open Filter Menu" at bounding box center [260, 92] width 8 height 8
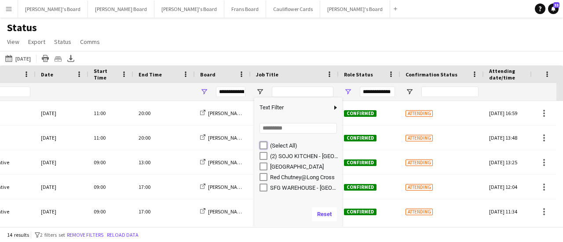
type input "***"
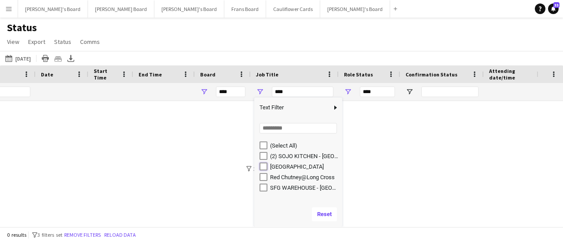
type input "**********"
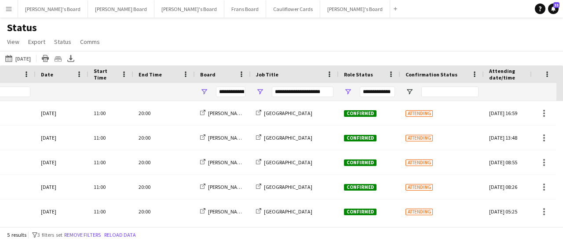
click at [372, 58] on div "[DATE] to [DATE] [DATE] [DATE] This Week This Month [DATE] Last Week Last Month…" at bounding box center [281, 58] width 563 height 15
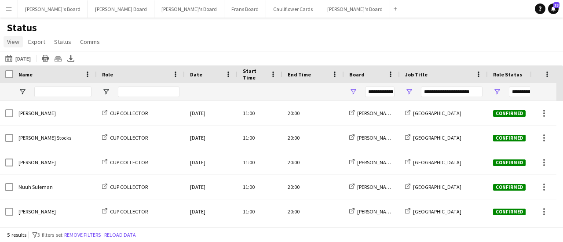
click at [9, 45] on span "View" at bounding box center [13, 42] width 12 height 8
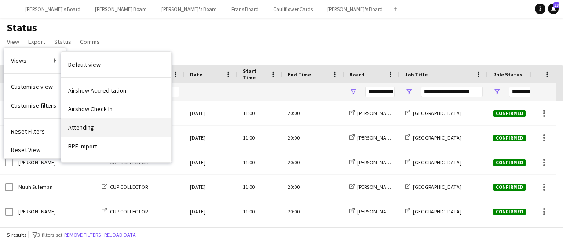
click at [86, 123] on link "Attending" at bounding box center [116, 127] width 110 height 18
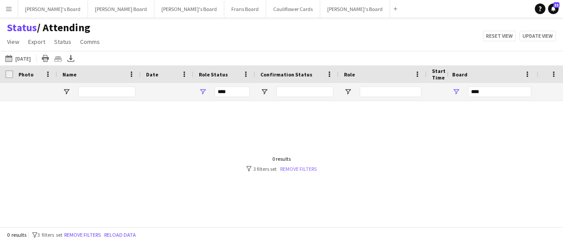
click at [306, 167] on link "Remove filters" at bounding box center [298, 169] width 36 height 7
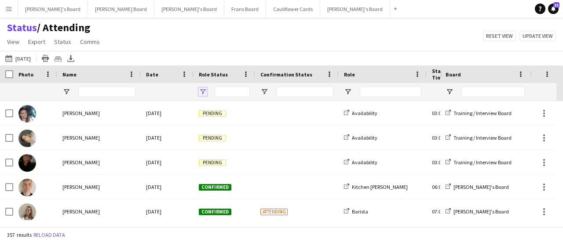
click at [203, 93] on span "Open Filter Menu" at bounding box center [203, 92] width 8 height 8
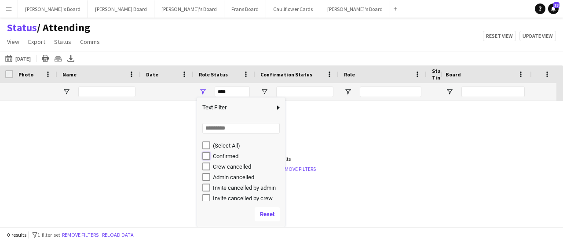
type input "**********"
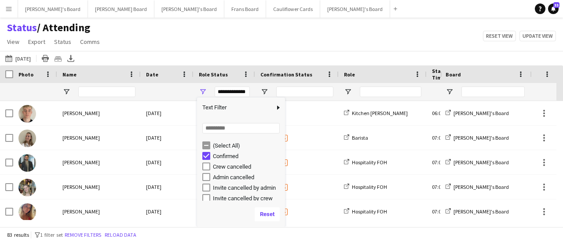
click at [276, 59] on div "[DATE] to [DATE] [DATE] [DATE] This Week This Month [DATE] Last Week Last Month…" at bounding box center [281, 58] width 563 height 15
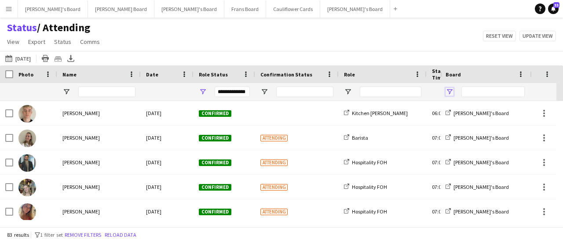
click at [449, 95] on span "Open Filter Menu" at bounding box center [449, 92] width 8 height 8
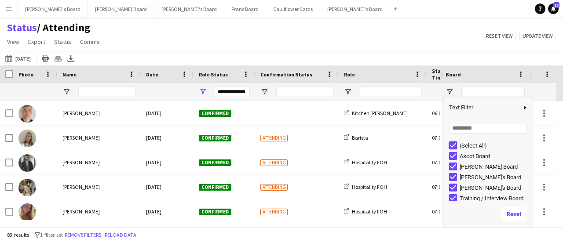
type input "***"
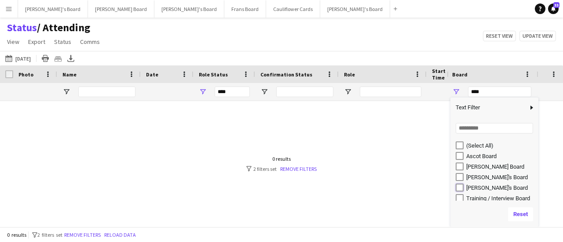
type input "**********"
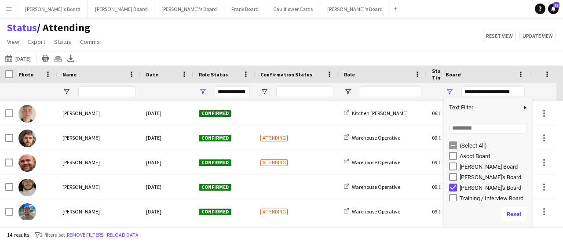
click at [382, 36] on div "Status / Attending View Views Default view Airshow Accreditation Airshow Check …" at bounding box center [281, 36] width 563 height 30
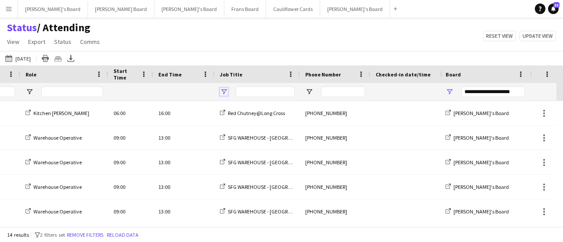
click at [225, 91] on span "Open Filter Menu" at bounding box center [224, 92] width 8 height 8
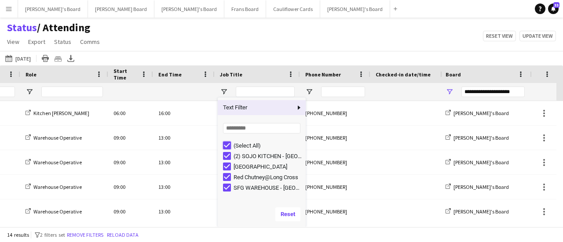
type input "***"
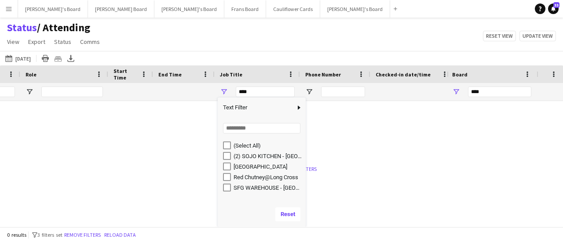
click at [117, 46] on div "Status / Attending View Views Default view Airshow Accreditation Airshow Check …" at bounding box center [281, 36] width 563 height 30
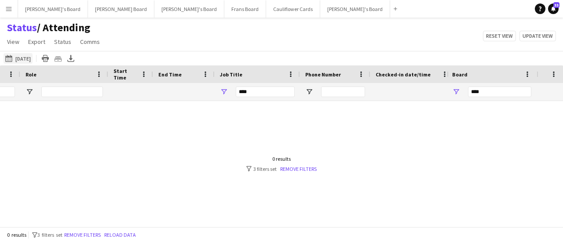
click at [33, 58] on button "[DATE] to [DATE] [DATE]" at bounding box center [18, 58] width 29 height 11
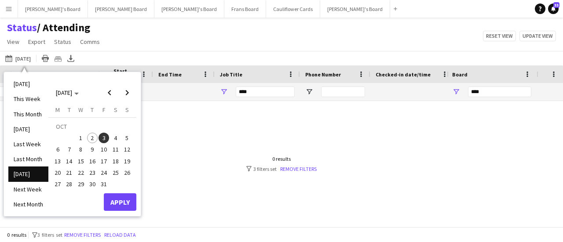
click at [107, 136] on span "3" at bounding box center [103, 138] width 11 height 11
click at [116, 138] on span "4" at bounding box center [115, 138] width 11 height 11
click at [119, 198] on button "Apply" at bounding box center [120, 202] width 33 height 18
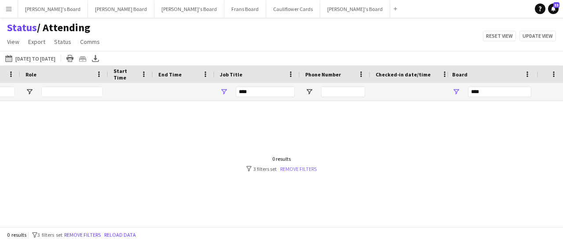
click at [300, 166] on link "Remove filters" at bounding box center [298, 169] width 36 height 7
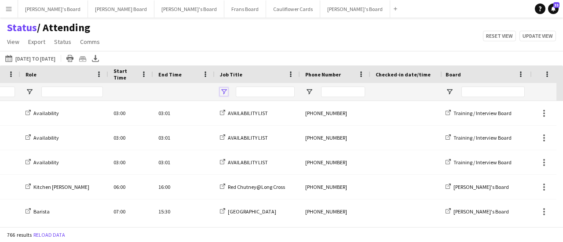
click at [222, 92] on span "Open Filter Menu" at bounding box center [224, 92] width 8 height 8
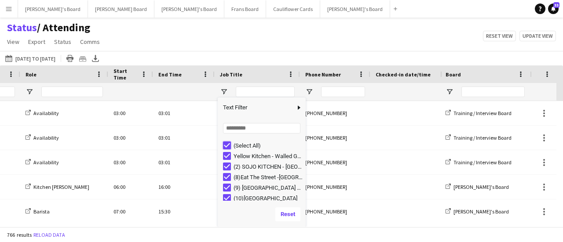
type input "***"
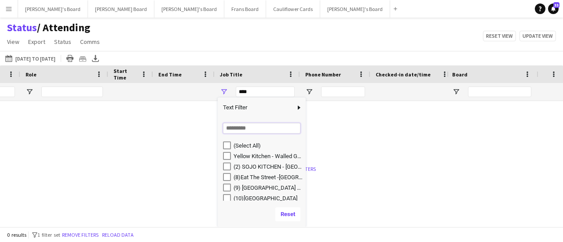
click at [279, 129] on input "Search filter values" at bounding box center [261, 128] width 77 height 11
type input "*****"
click at [306, 55] on div "[DATE] to [DATE] [DATE] to [DATE] [DATE] This Week This Month [DATE] Last Week …" at bounding box center [281, 58] width 563 height 15
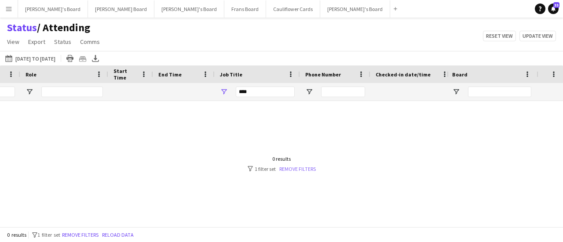
click at [302, 169] on link "Remove filters" at bounding box center [297, 169] width 36 height 7
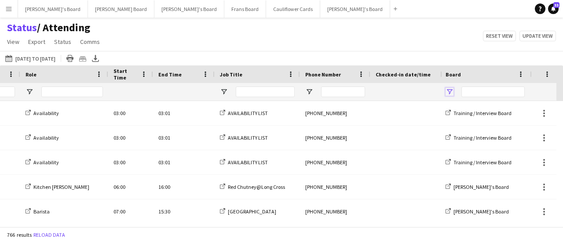
click at [450, 91] on span "Open Filter Menu" at bounding box center [449, 92] width 8 height 8
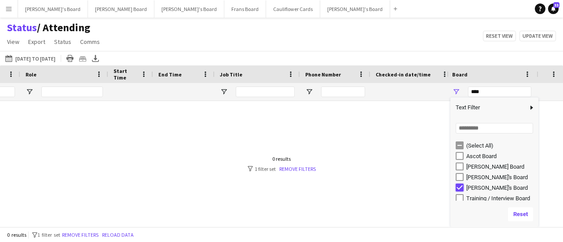
type input "**********"
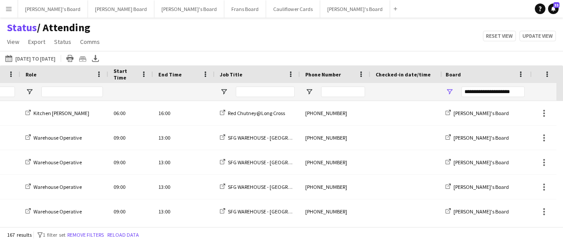
click at [348, 55] on div "[DATE] to [DATE] [DATE] to [DATE] [DATE] This Week This Month [DATE] Last Week …" at bounding box center [281, 58] width 563 height 15
click at [224, 94] on span "Open Filter Menu" at bounding box center [224, 92] width 8 height 8
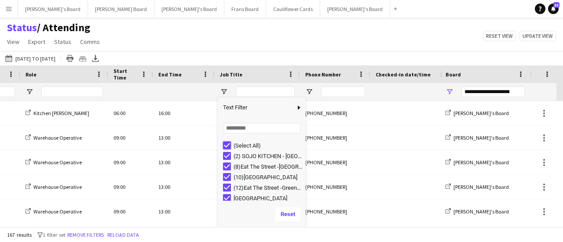
type input "***"
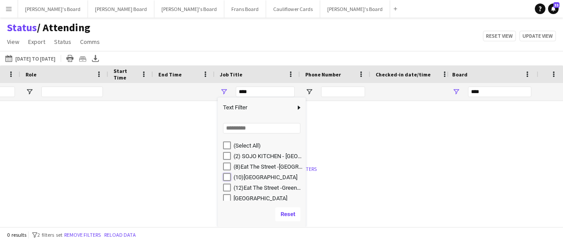
type input "**********"
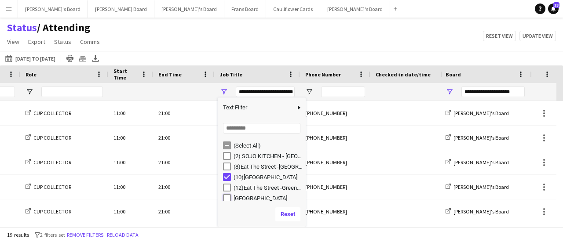
type input "**********"
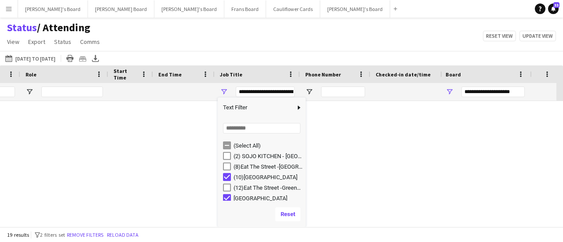
scroll to position [3, 0]
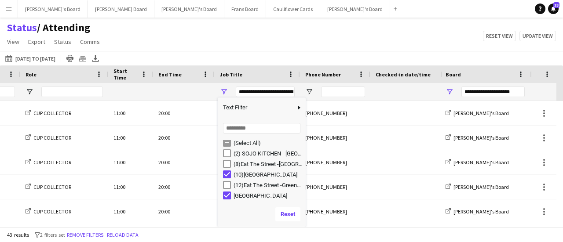
click at [272, 46] on div "Status / Attending View Views Default view Airshow Accreditation Airshow Check …" at bounding box center [281, 36] width 563 height 30
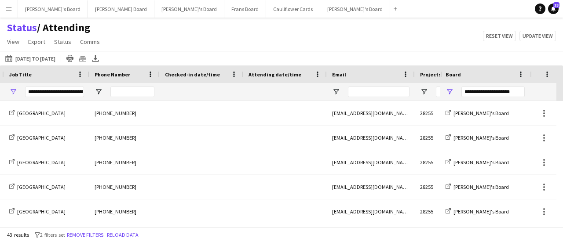
scroll to position [0, 530]
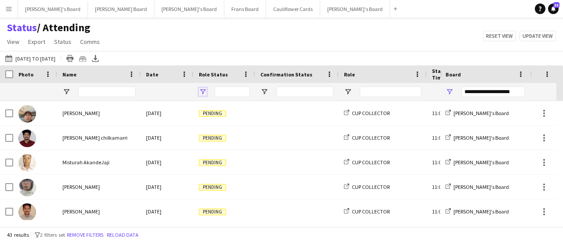
click at [203, 89] on span "Open Filter Menu" at bounding box center [203, 92] width 8 height 8
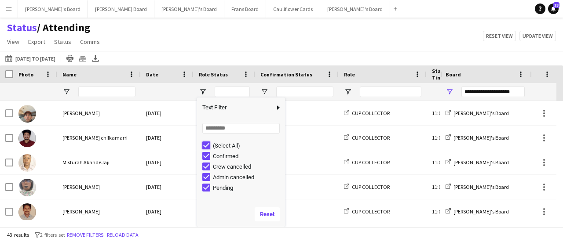
type input "***"
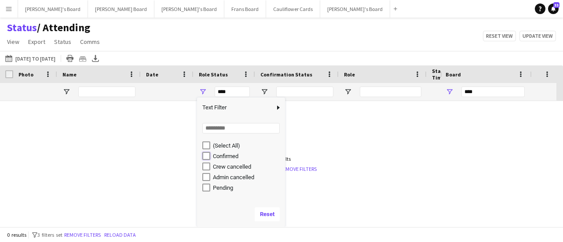
type input "**********"
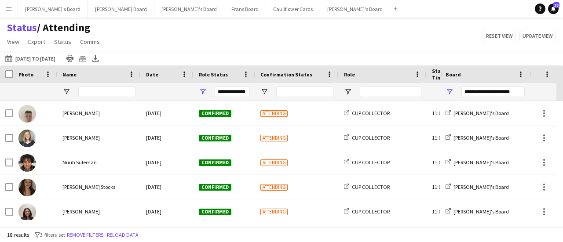
click at [292, 41] on div "Status / Attending View Views Default view Airshow Accreditation Airshow Check …" at bounding box center [281, 36] width 563 height 30
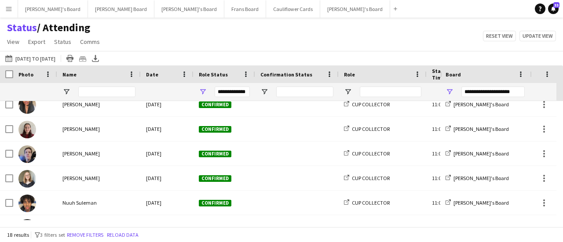
scroll to position [245, 0]
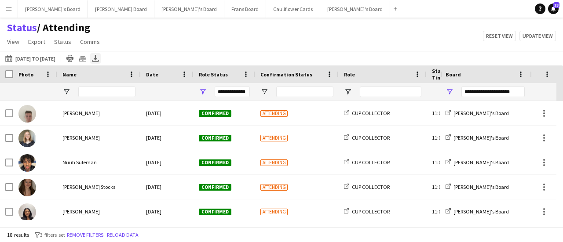
click at [99, 57] on icon "Export XLSX" at bounding box center [95, 58] width 7 height 7
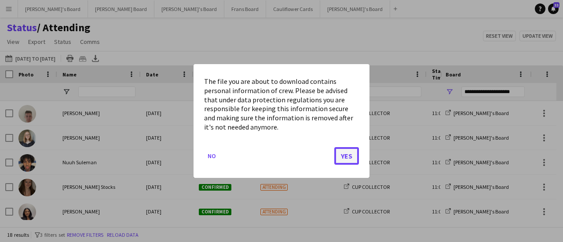
click at [345, 159] on button "Yes" at bounding box center [346, 156] width 25 height 18
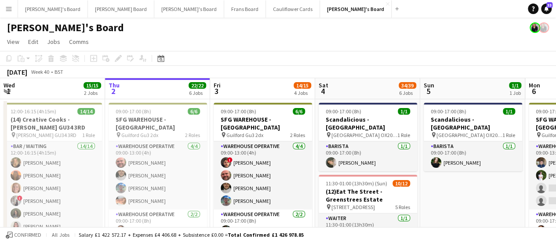
click at [8, 8] on app-icon "Menu" at bounding box center [8, 8] width 7 height 7
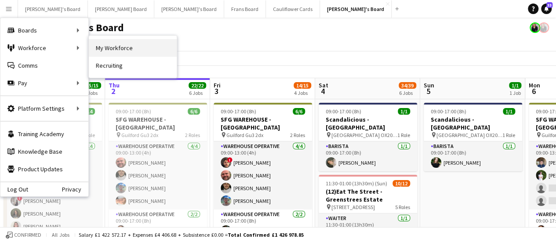
click at [111, 49] on link "My Workforce" at bounding box center [133, 48] width 88 height 18
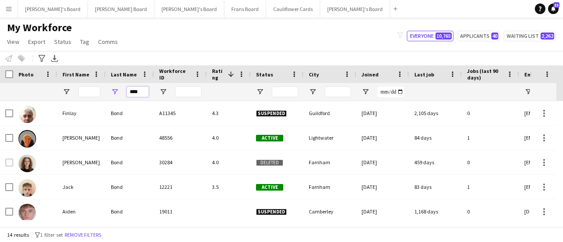
click at [145, 91] on input "****" at bounding box center [138, 92] width 22 height 11
type input "*"
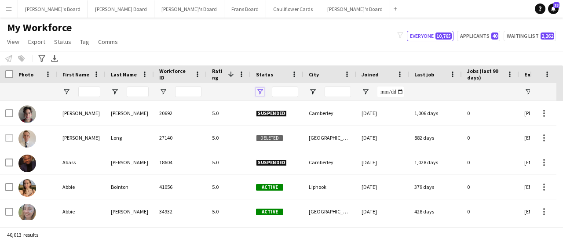
click at [260, 94] on span "Open Filter Menu" at bounding box center [260, 92] width 8 height 8
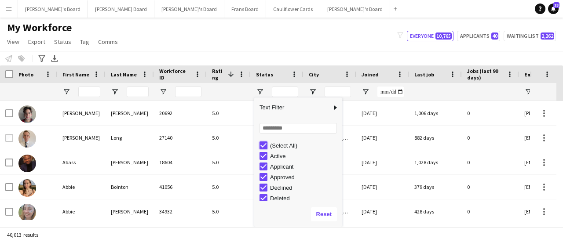
type input "***"
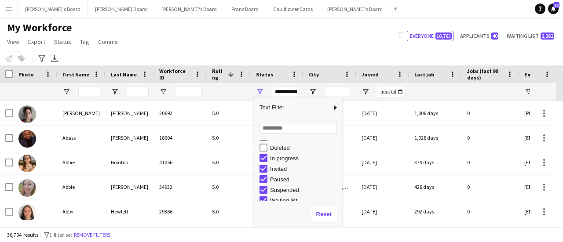
scroll to position [51, 0]
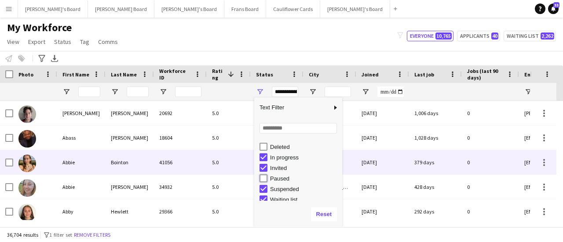
type input "**********"
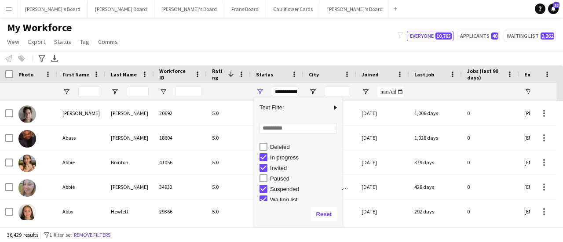
scroll to position [55, 0]
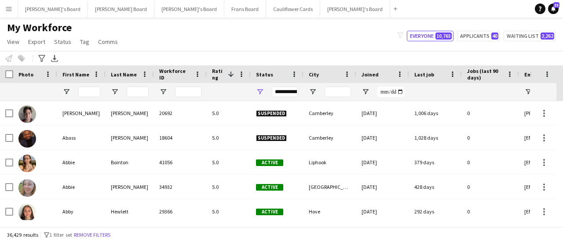
click at [288, 43] on div "My Workforce View Views Default view Compliance RTW Checks MANCHESTER Search UN…" at bounding box center [281, 36] width 563 height 30
click at [314, 92] on span "Open Filter Menu" at bounding box center [313, 92] width 8 height 8
click at [303, 37] on div "My Workforce View Views Default view Compliance RTW Checks MANCHESTER Search UN…" at bounding box center [281, 36] width 563 height 30
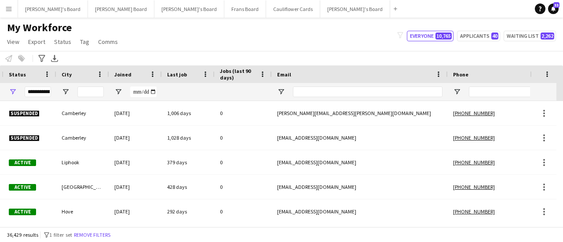
scroll to position [0, 0]
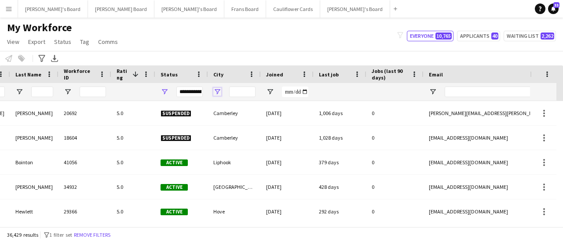
click at [215, 88] on span "Open Filter Menu" at bounding box center [217, 92] width 8 height 8
click at [238, 50] on div "My Workforce View Views Default view Compliance RTW Checks MANCHESTER Search UN…" at bounding box center [281, 36] width 563 height 30
drag, startPoint x: 238, startPoint y: 50, endPoint x: 45, endPoint y: 64, distance: 193.9
click at [45, 64] on app-workforce-header "My Workforce View Views Default view Compliance RTW Checks MANCHESTER Search UN…" at bounding box center [281, 43] width 563 height 44
click at [45, 64] on div "Notify workforce Add to tag Select at least one crew to tag him or her. Advance…" at bounding box center [281, 58] width 563 height 15
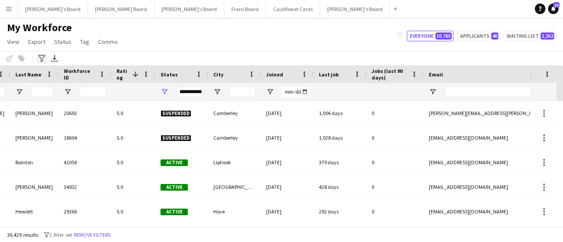
click at [40, 59] on icon "Advanced filters" at bounding box center [41, 58] width 7 height 7
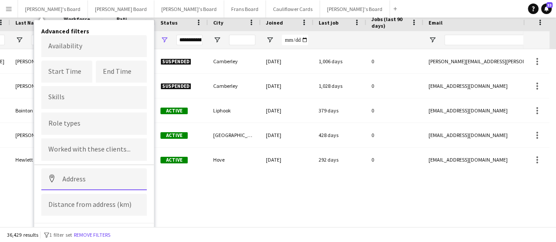
click at [105, 183] on input at bounding box center [93, 179] width 105 height 22
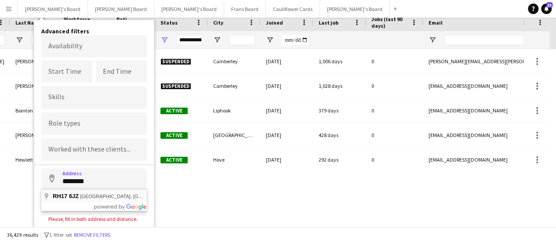
type input "**********"
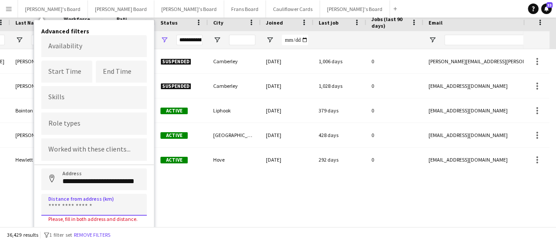
click at [85, 203] on input at bounding box center [93, 205] width 105 height 22
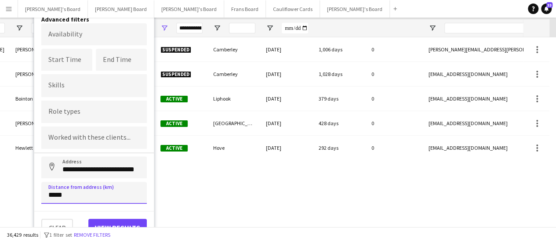
type input "*****"
click at [131, 223] on button "View results" at bounding box center [117, 228] width 58 height 18
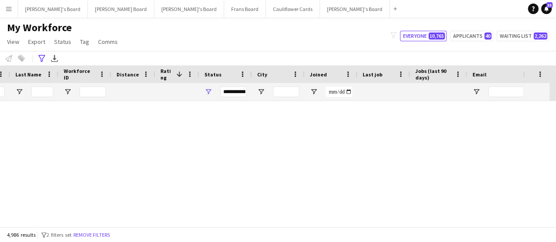
type input "**********"
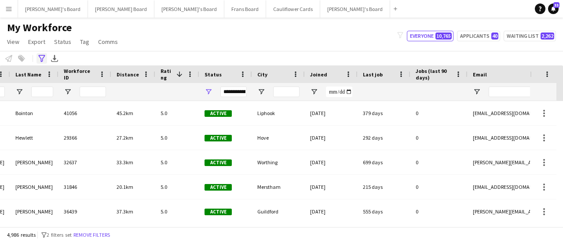
click at [40, 58] on icon at bounding box center [41, 58] width 7 height 7
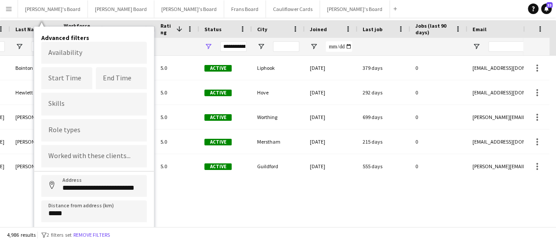
scroll to position [47, 0]
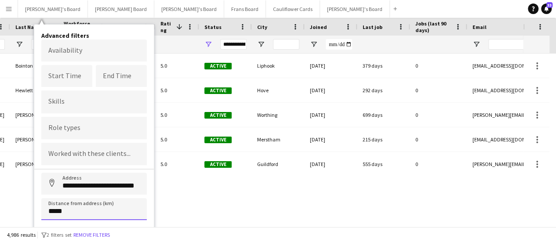
click at [55, 212] on input "*****" at bounding box center [93, 209] width 105 height 22
type input "****"
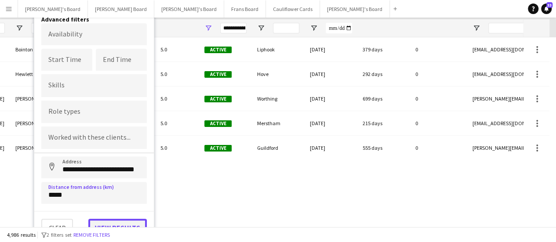
click at [133, 224] on button "View results" at bounding box center [117, 228] width 58 height 18
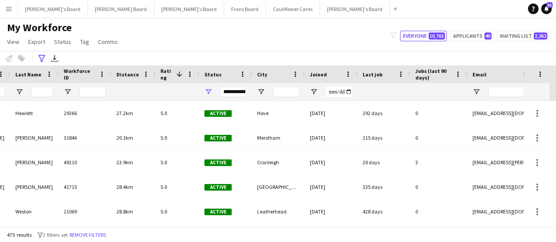
scroll to position [0, 0]
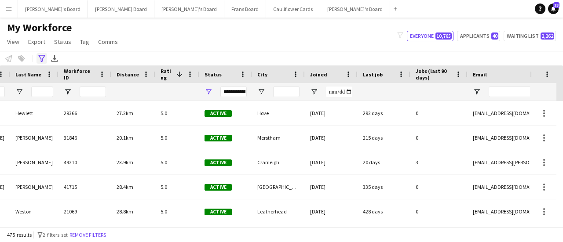
click at [41, 58] on icon at bounding box center [41, 58] width 7 height 7
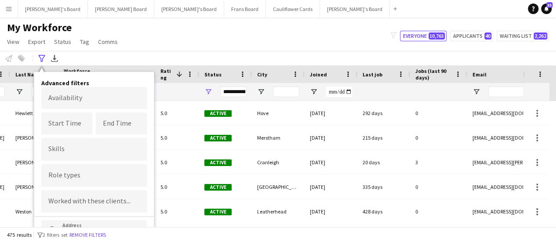
scroll to position [64, 0]
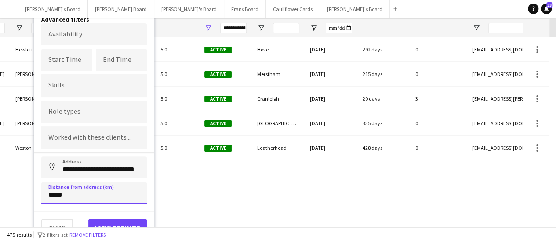
click at [55, 195] on input "*****" at bounding box center [93, 193] width 105 height 22
type input "****"
type input "*****"
click at [131, 220] on button "View results" at bounding box center [117, 228] width 58 height 18
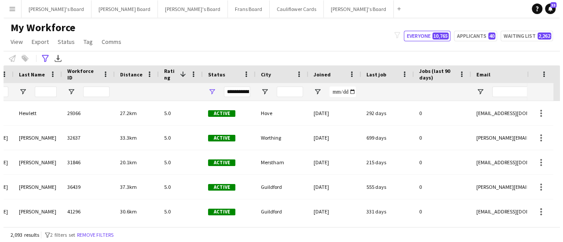
scroll to position [0, 0]
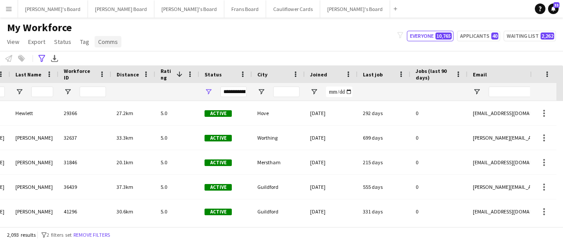
click at [102, 44] on span "Comms" at bounding box center [108, 42] width 20 height 8
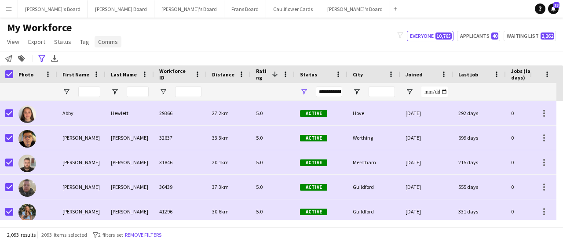
click at [101, 46] on link "Comms" at bounding box center [107, 41] width 27 height 11
click at [109, 56] on link "Send notification" at bounding box center [124, 60] width 62 height 18
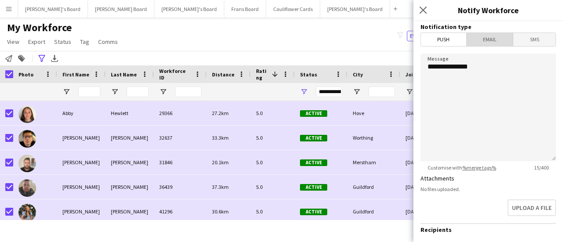
click at [492, 40] on span "Email" at bounding box center [489, 39] width 47 height 13
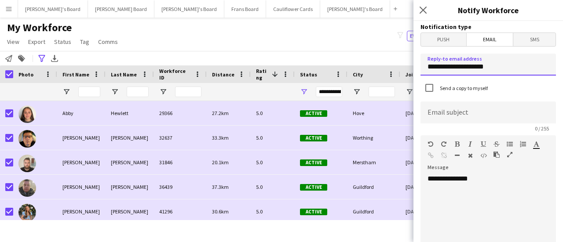
drag, startPoint x: 507, startPoint y: 70, endPoint x: 371, endPoint y: 84, distance: 136.1
click at [371, 84] on body "Menu Boards Boards Boards All jobs Status Workforce Workforce My Workforce Recr…" at bounding box center [281, 121] width 563 height 242
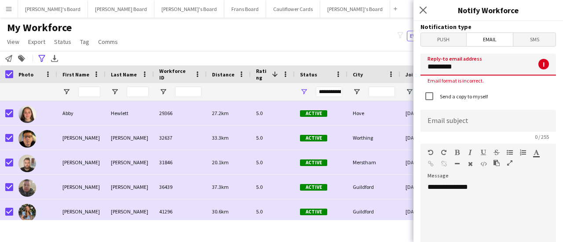
type input "**********"
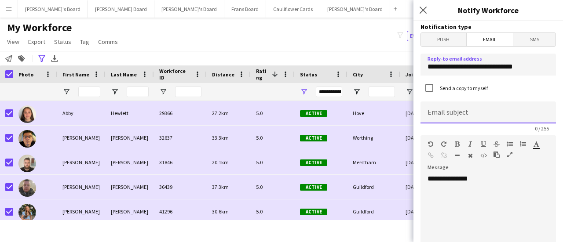
click at [451, 119] on input at bounding box center [487, 113] width 135 height 22
type input "**********"
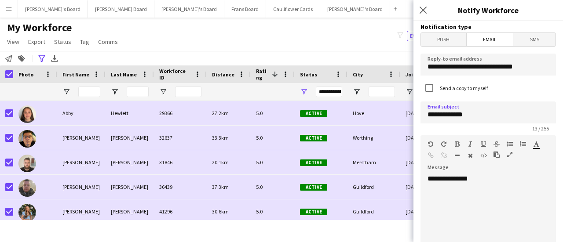
click at [490, 179] on div "**********" at bounding box center [484, 226] width 129 height 105
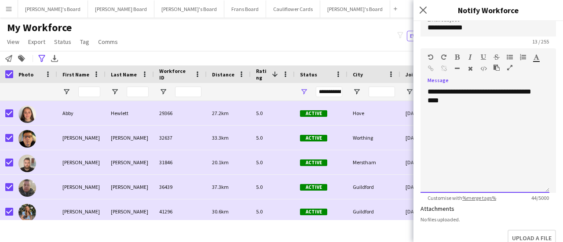
scroll to position [89, 0]
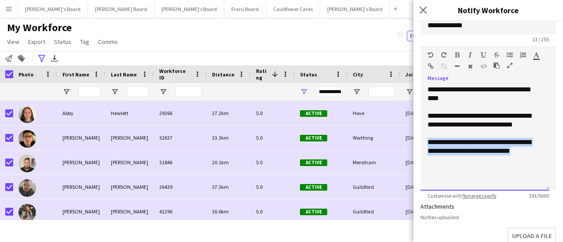
drag, startPoint x: 525, startPoint y: 149, endPoint x: 425, endPoint y: 144, distance: 99.9
click at [425, 144] on div "**********" at bounding box center [484, 137] width 129 height 105
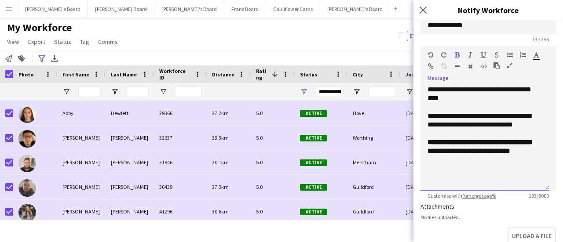
click at [466, 165] on div "**********" at bounding box center [484, 137] width 129 height 105
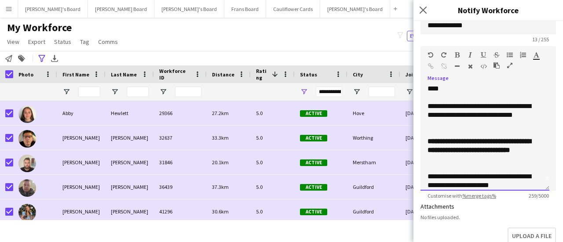
click at [466, 160] on div "**********" at bounding box center [481, 150] width 108 height 26
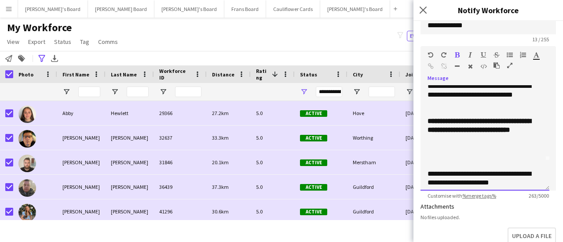
scroll to position [33, 0]
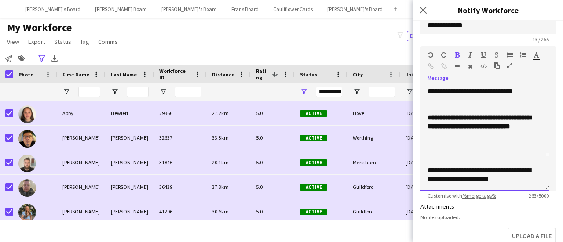
click at [426, 170] on div "**********" at bounding box center [484, 137] width 129 height 105
click at [426, 146] on div "**********" at bounding box center [484, 137] width 129 height 105
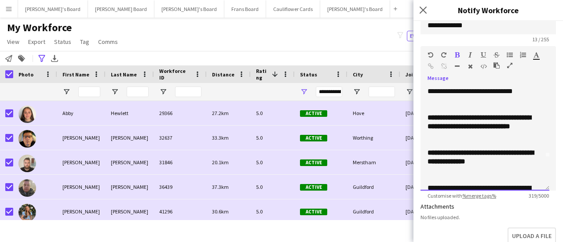
click at [429, 160] on b "**********" at bounding box center [480, 156] width 106 height 15
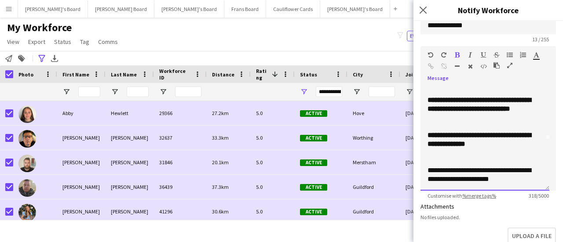
scroll to position [60, 0]
click at [465, 146] on div "**********" at bounding box center [484, 140] width 115 height 18
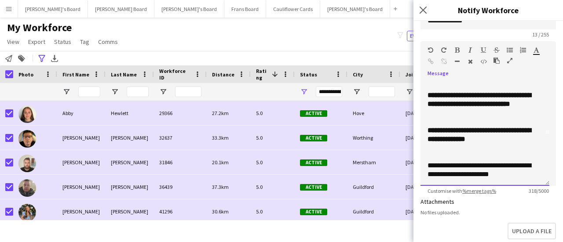
scroll to position [82, 0]
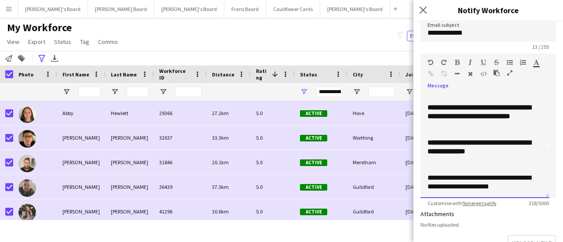
click at [458, 157] on div at bounding box center [484, 160] width 115 height 9
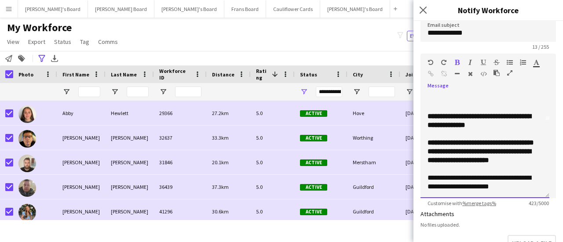
scroll to position [101, 0]
click at [425, 145] on div "**********" at bounding box center [484, 145] width 129 height 105
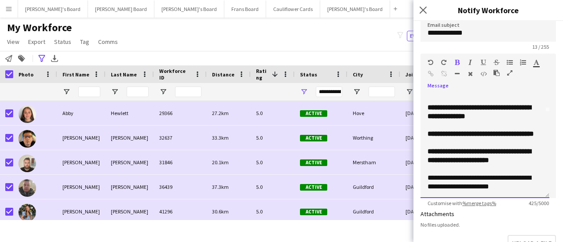
click at [462, 165] on div "**********" at bounding box center [484, 156] width 115 height 18
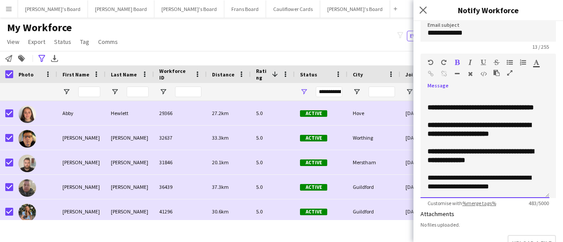
scroll to position [148, 0]
click at [525, 189] on div "**********" at bounding box center [481, 183] width 108 height 18
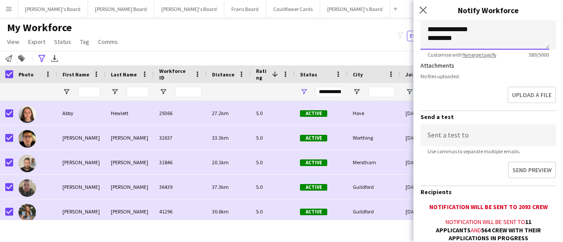
scroll to position [321, 0]
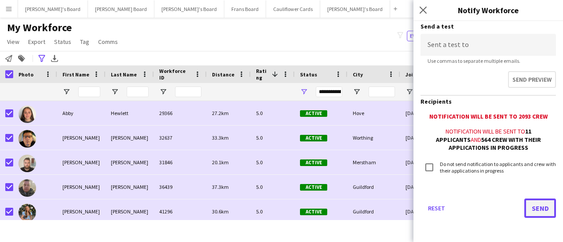
click at [530, 205] on button "Send" at bounding box center [540, 208] width 32 height 19
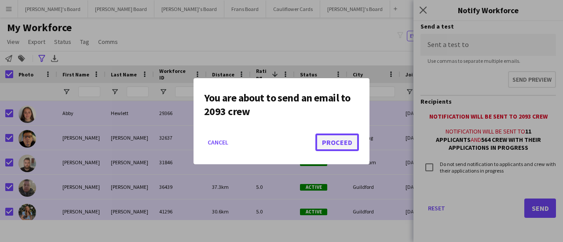
click at [340, 141] on button "Proceed" at bounding box center [337, 143] width 44 height 18
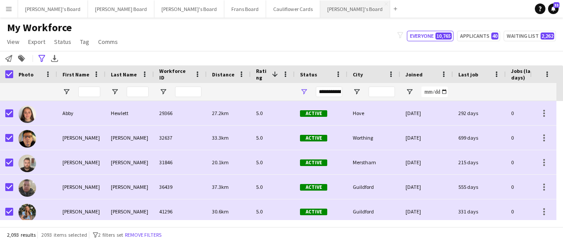
click at [320, 11] on button "Thomasina's Board Close" at bounding box center [355, 8] width 70 height 17
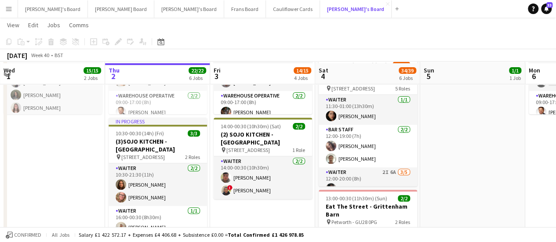
scroll to position [120, 0]
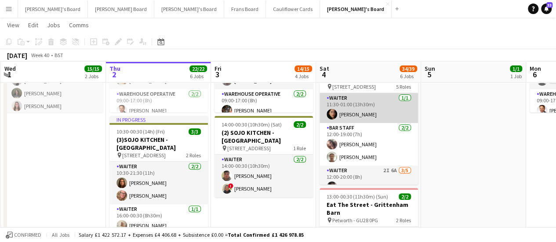
drag, startPoint x: 410, startPoint y: 116, endPoint x: 411, endPoint y: 124, distance: 8.5
click at [411, 124] on div "Waiter 1/1 11:30-01:00 (13h30m) Sofia Ali BAR STAFF 2/2 12:00-19:00 (7h) Alison…" at bounding box center [369, 139] width 98 height 92
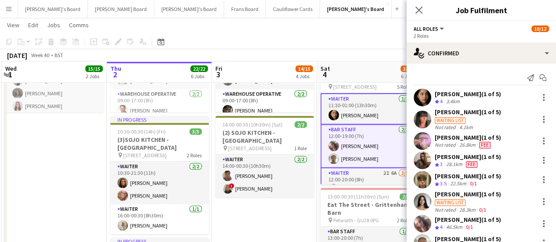
click at [348, 46] on app-toolbar "Copy Paste Paste Ctrl+V Paste with crew Ctrl+Shift+V Paste linked Job Delete Gr…" at bounding box center [278, 41] width 556 height 15
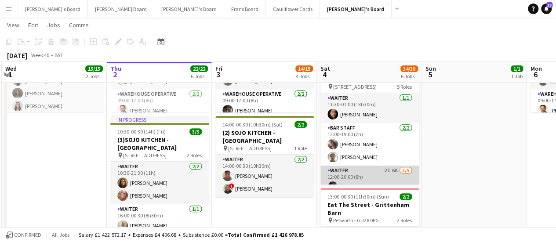
click at [386, 174] on app-card-role "Waiter 2I 6A 3/5 12:00-20:00 (8h) Laura Bond Summer Williams Issy Davis single-…" at bounding box center [369, 206] width 98 height 81
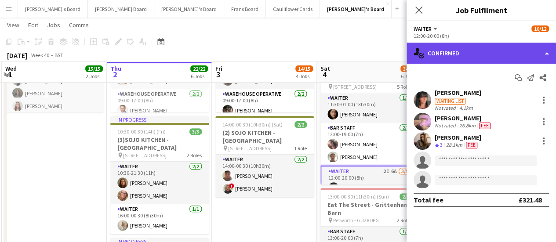
click at [491, 55] on div "single-neutral-actions-check-2 Confirmed" at bounding box center [481, 53] width 149 height 21
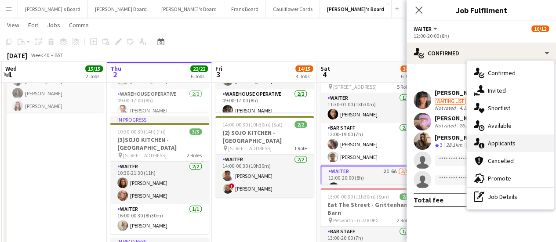
click at [496, 146] on span "Applicants" at bounding box center [502, 143] width 28 height 8
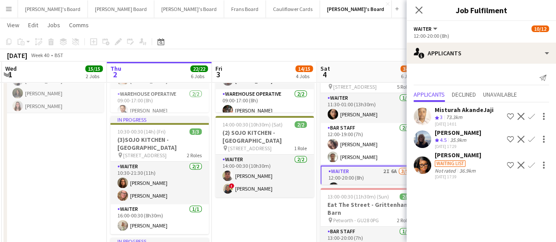
click at [535, 137] on button "Confirm" at bounding box center [531, 139] width 11 height 11
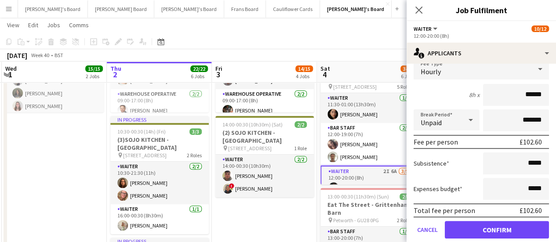
scroll to position [131, 0]
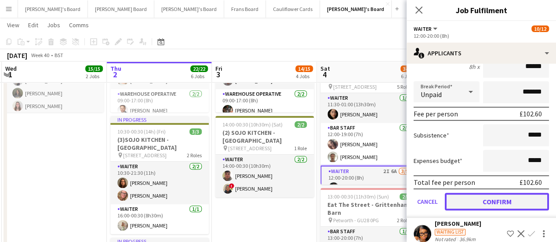
click at [504, 201] on button "Confirm" at bounding box center [497, 202] width 104 height 18
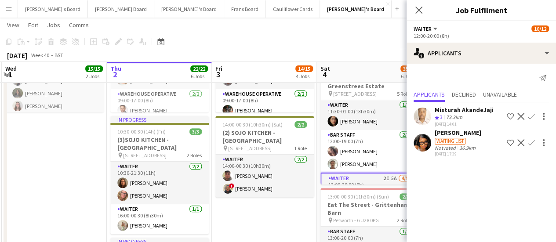
scroll to position [0, 0]
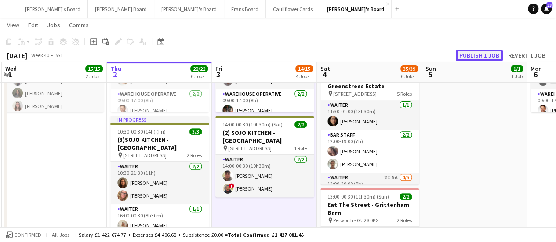
click at [476, 53] on button "Publish 1 job" at bounding box center [479, 55] width 47 height 11
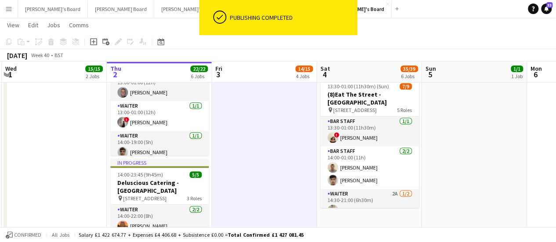
scroll to position [333, 0]
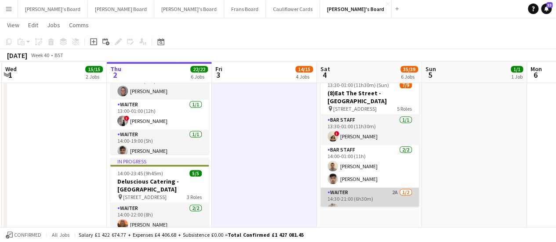
click at [393, 194] on app-card-role "Waiter 2A [DATE] 14:30-21:00 (6h30m) [PERSON_NAME] single-neutral-actions" at bounding box center [369, 209] width 98 height 43
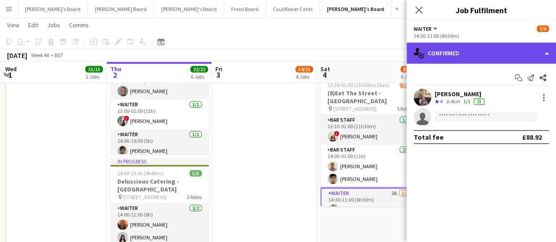
click at [498, 52] on div "single-neutral-actions-check-2 Confirmed" at bounding box center [481, 53] width 149 height 21
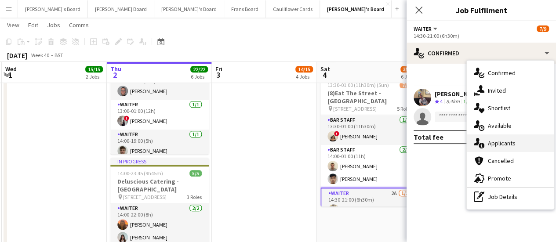
click at [499, 145] on span "Applicants" at bounding box center [502, 143] width 28 height 8
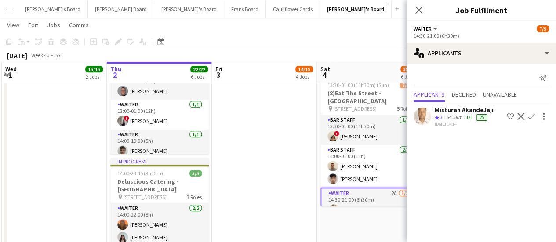
click at [249, 180] on app-date-cell "09:00-17:00 (8h) 6/6 SFG WAREHOUSE - [GEOGRAPHIC_DATA] pin Guilford Gu3 2dx 2 R…" at bounding box center [264, 75] width 105 height 621
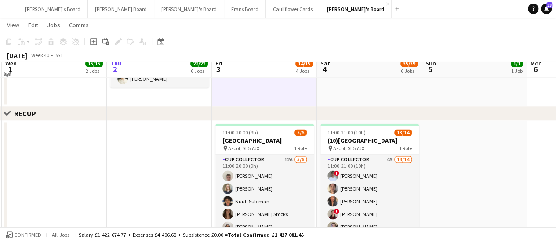
scroll to position [614, 0]
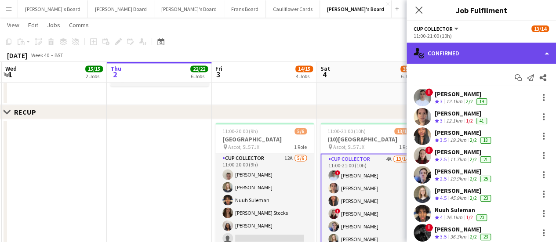
click at [499, 58] on div "single-neutral-actions-check-2 Confirmed" at bounding box center [481, 53] width 149 height 21
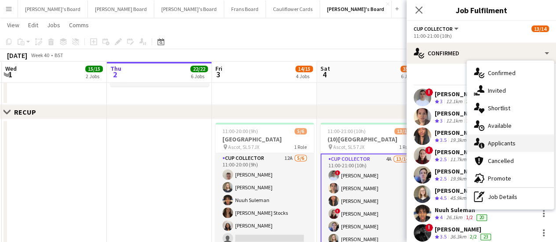
click at [498, 140] on span "Applicants" at bounding box center [502, 143] width 28 height 8
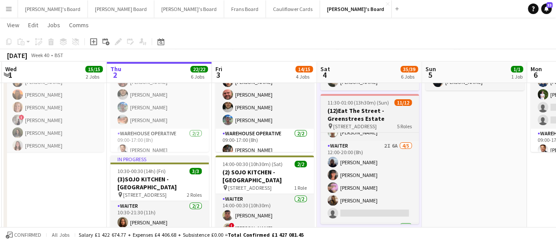
scroll to position [62, 0]
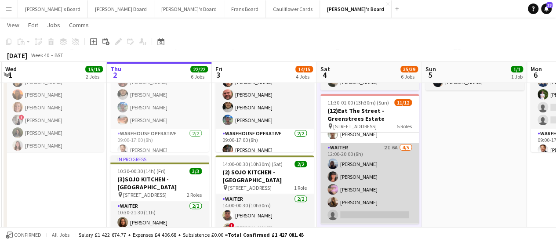
click at [396, 159] on app-card-role "Waiter 2I 6A 4/5 12:00-20:00 (8h) Samantha Harden Laura Bond Summer Williams Is…" at bounding box center [369, 183] width 98 height 81
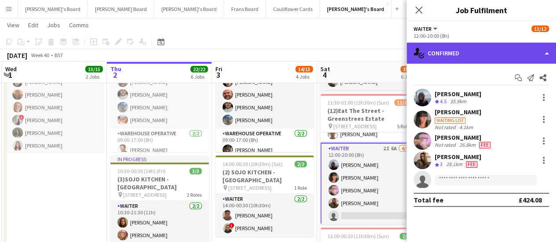
click at [515, 62] on div "single-neutral-actions-check-2 Confirmed" at bounding box center [481, 53] width 149 height 21
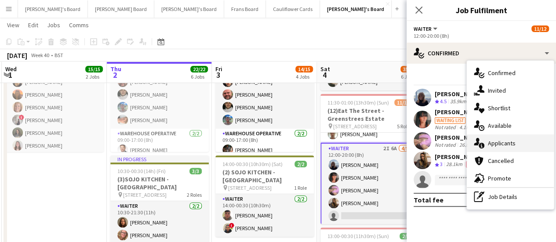
click at [516, 142] on div "single-neutral-actions-information Applicants" at bounding box center [510, 143] width 87 height 18
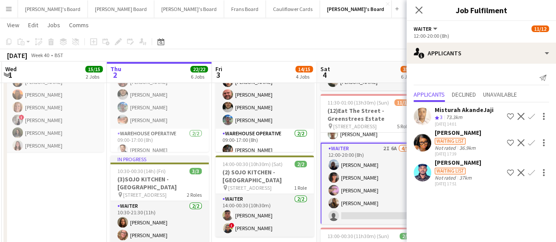
click at [476, 170] on div "Waiting list" at bounding box center [458, 171] width 47 height 8
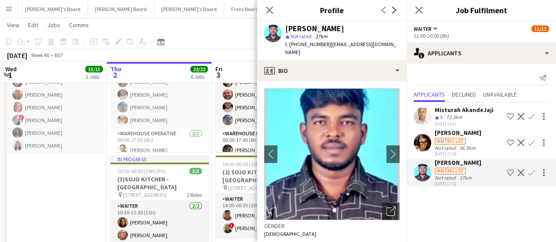
click at [459, 149] on div "36.9km" at bounding box center [468, 148] width 20 height 7
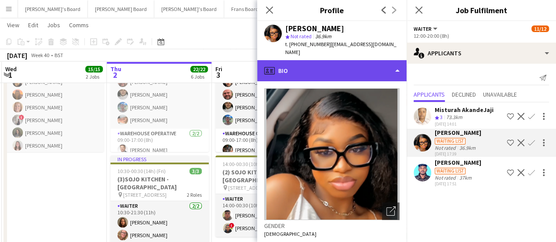
click at [309, 69] on div "profile Bio" at bounding box center [331, 70] width 149 height 21
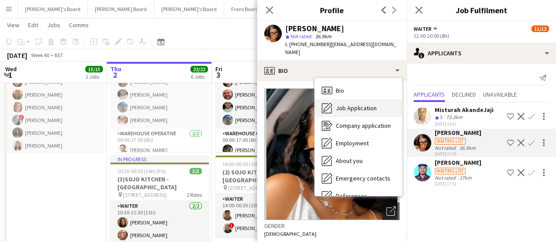
click at [348, 104] on span "Job Application" at bounding box center [356, 108] width 41 height 8
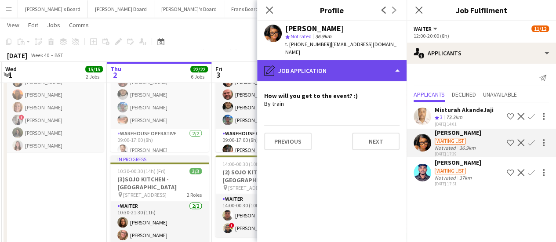
click at [350, 60] on div "pencil4 Job Application" at bounding box center [331, 70] width 149 height 21
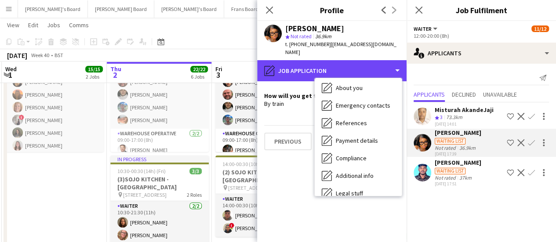
scroll to position [92, 0]
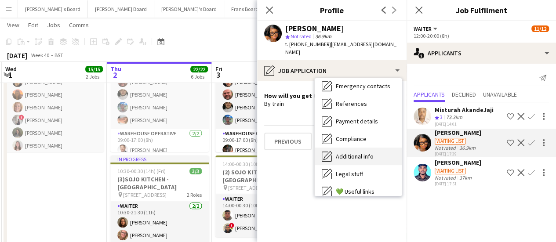
click at [386, 148] on div "Additional info Additional info" at bounding box center [358, 157] width 87 height 18
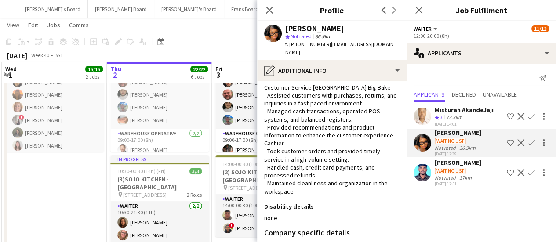
scroll to position [159, 0]
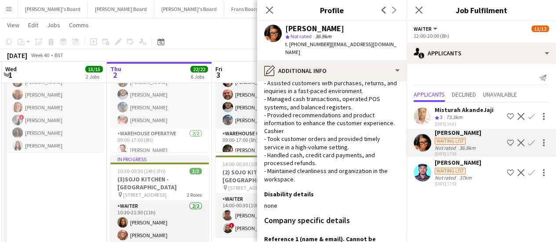
click at [203, 41] on app-toolbar "Copy Paste Paste Ctrl+V Paste with crew Ctrl+Shift+V Paste linked Job Delete Gr…" at bounding box center [278, 41] width 556 height 15
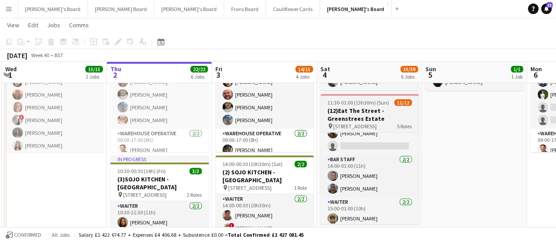
scroll to position [147, 0]
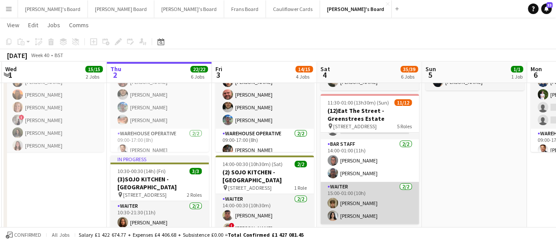
click at [355, 217] on app-card-role "Waiter 2/2 15:00-01:00 (10h) cameron mitchell Alana Veloso" at bounding box center [369, 203] width 98 height 43
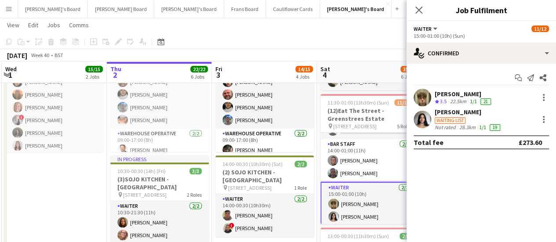
click at [473, 121] on div "Waiting list" at bounding box center [468, 120] width 67 height 8
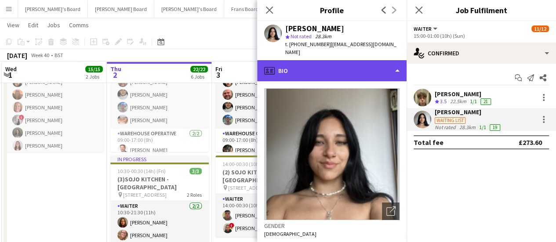
click at [364, 68] on div "profile Bio" at bounding box center [331, 70] width 149 height 21
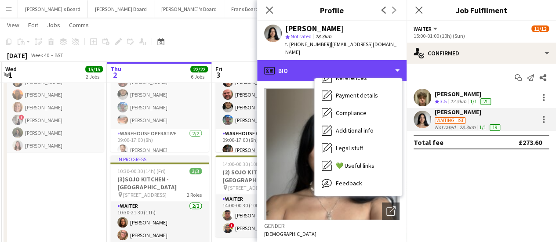
scroll to position [118, 0]
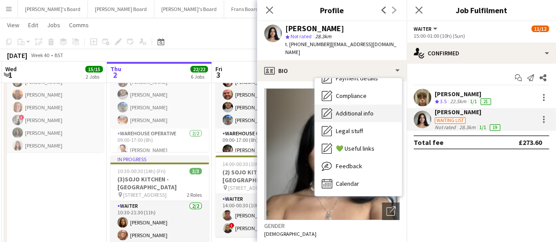
click at [363, 109] on span "Additional info" at bounding box center [355, 113] width 38 height 8
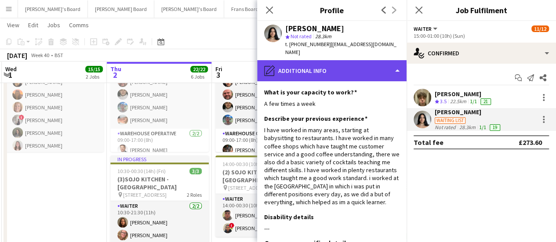
click at [358, 62] on div "pencil4 Additional info" at bounding box center [331, 70] width 149 height 21
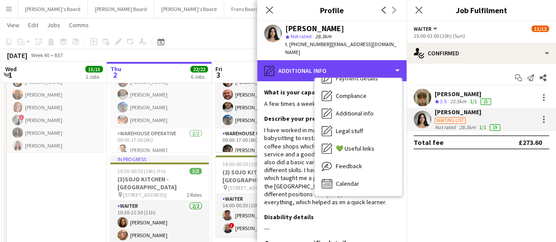
scroll to position [0, 0]
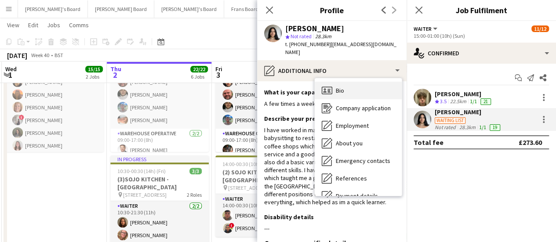
click at [353, 82] on div "Bio Bio" at bounding box center [358, 91] width 87 height 18
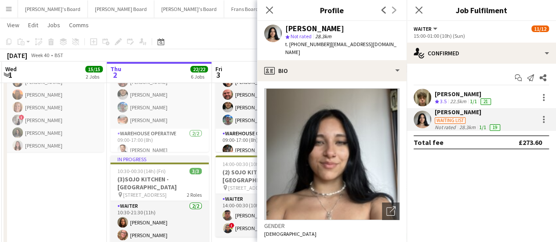
click at [448, 101] on div "Crew rating 3.5" at bounding box center [442, 101] width 14 height 7
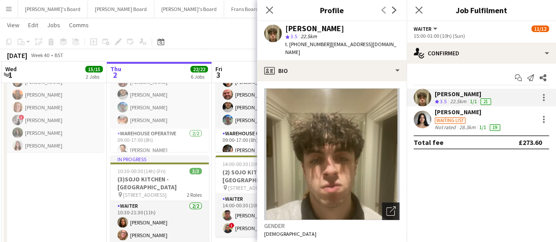
click at [386, 209] on icon "Open photos pop-in" at bounding box center [390, 211] width 9 height 9
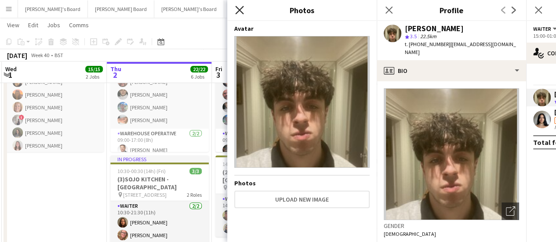
click at [240, 11] on icon at bounding box center [239, 10] width 8 height 8
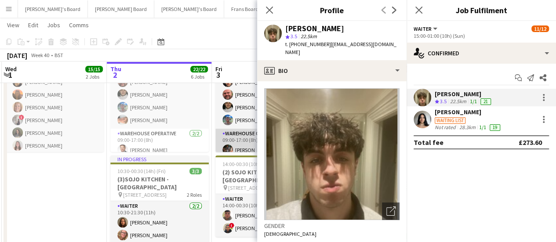
click at [233, 148] on app-card-role "Warehouse Operative 2/2 09:00-17:00 (8h) Tom Mckinlay Robby Johnston" at bounding box center [264, 150] width 98 height 43
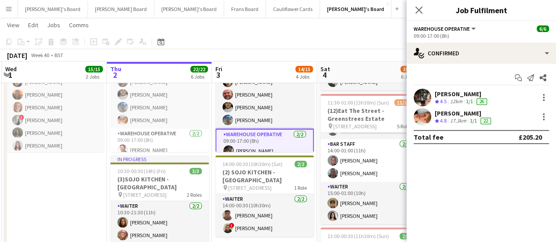
click at [338, 55] on div "October 2025 Week 40 • BST" at bounding box center [278, 55] width 556 height 12
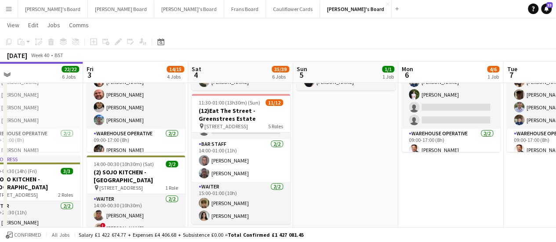
scroll to position [0, 339]
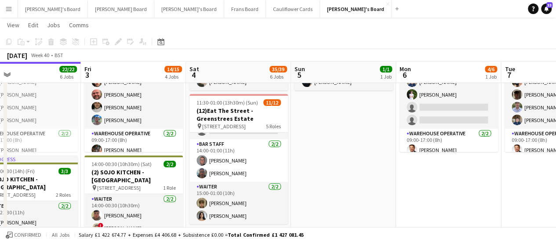
drag, startPoint x: 508, startPoint y: 136, endPoint x: 377, endPoint y: 139, distance: 131.0
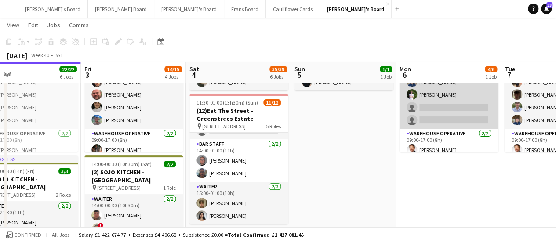
click at [455, 98] on app-card-role "Warehouse Operative 2I 3A 2/4 09:00-13:00 (4h) Jack Sargent Thomas Holmes singl…" at bounding box center [449, 95] width 98 height 68
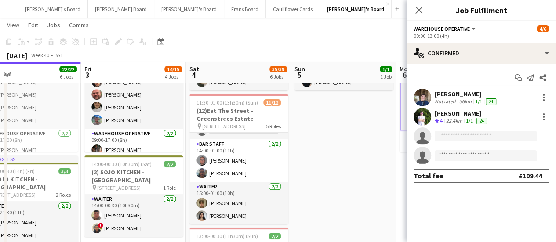
click at [502, 133] on input at bounding box center [486, 136] width 102 height 11
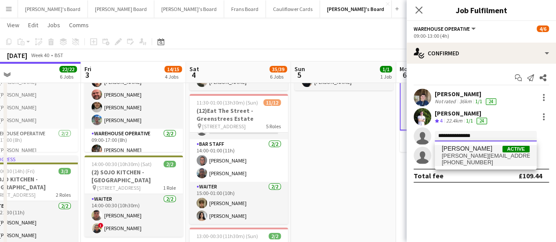
type input "**********"
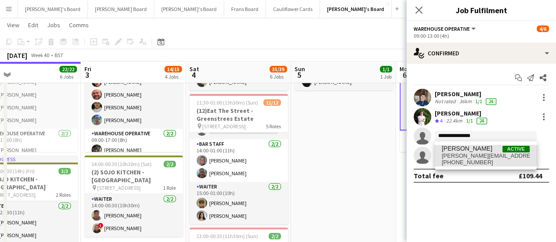
click at [480, 154] on span "thomasina.dixon@outlook.com" at bounding box center [486, 156] width 88 height 7
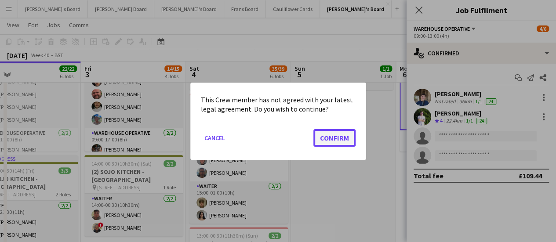
click at [344, 137] on button "Confirm" at bounding box center [334, 138] width 42 height 18
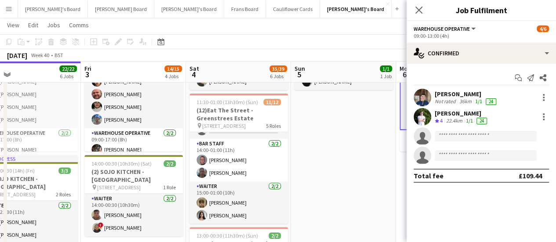
scroll to position [80, 0]
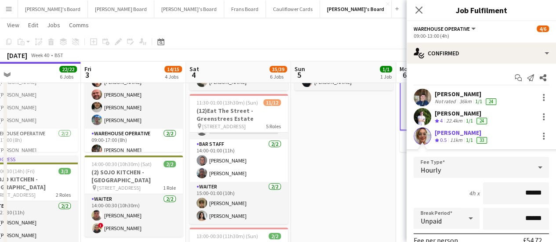
click at [461, 137] on div "11km" at bounding box center [456, 140] width 16 height 7
drag, startPoint x: 548, startPoint y: 122, endPoint x: 555, endPoint y: 166, distance: 44.4
click at [555, 166] on mat-expansion-panel "check Confirmed Start chat Send notification Share Jack Sargent Not rated 36km …" at bounding box center [481, 153] width 149 height 178
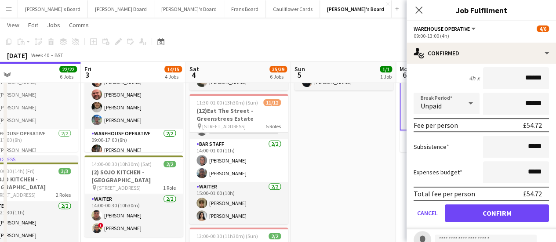
scroll to position [125, 0]
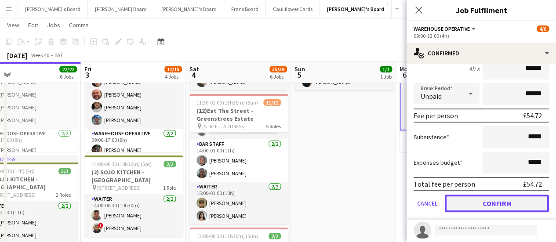
click at [526, 200] on button "Confirm" at bounding box center [497, 204] width 104 height 18
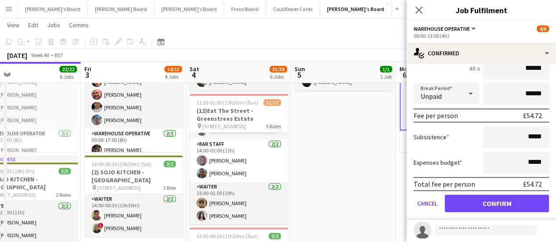
scroll to position [0, 0]
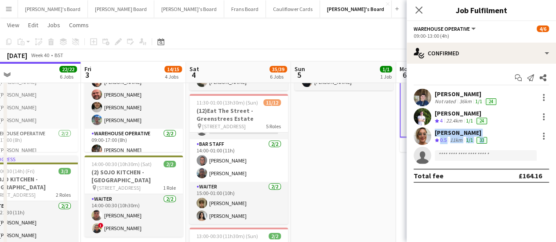
click at [482, 144] on div "Thomasina Dixon Crew rating 0.5 11km 1/1 33" at bounding box center [481, 136] width 149 height 18
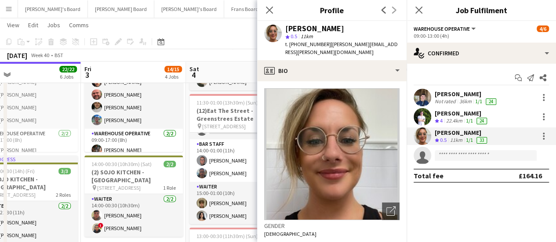
click at [474, 144] on div "Thomasina Dixon Crew rating 0.5 11km 1/1 33" at bounding box center [481, 136] width 149 height 18
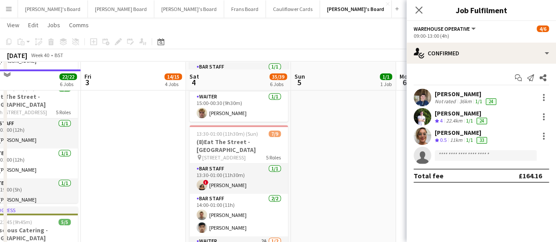
scroll to position [292, 0]
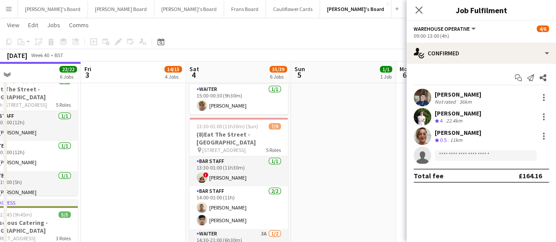
click at [313, 158] on app-date-cell "09:00-17:00 (8h) 1/1 Scandalicious - [GEOGRAPHIC_DATA] pin [GEOGRAPHIC_DATA] OX…" at bounding box center [343, 117] width 105 height 621
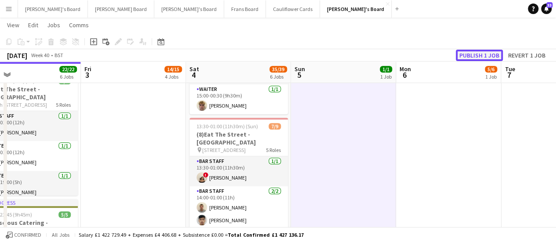
click at [476, 54] on button "Publish 1 job" at bounding box center [479, 55] width 47 height 11
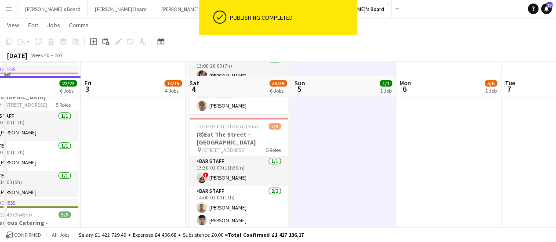
scroll to position [407, 0]
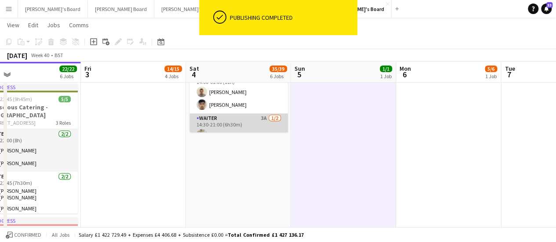
click at [263, 113] on app-card-role "Waiter 3A 1/2 14:30-21:00 (6h30m) Thomas Clark single-neutral-actions" at bounding box center [238, 134] width 98 height 43
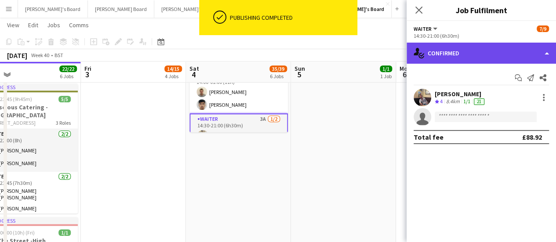
click at [482, 53] on div "single-neutral-actions-check-2 Confirmed" at bounding box center [481, 53] width 149 height 21
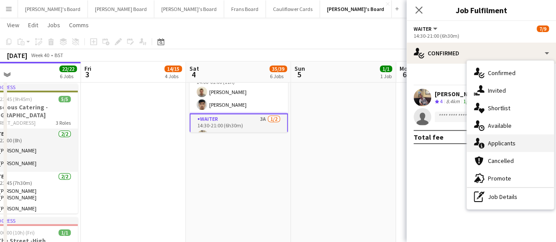
click at [513, 147] on span "Applicants" at bounding box center [502, 143] width 28 height 8
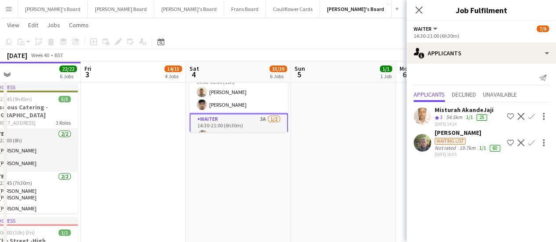
click at [460, 145] on div "19.7km" at bounding box center [468, 148] width 20 height 7
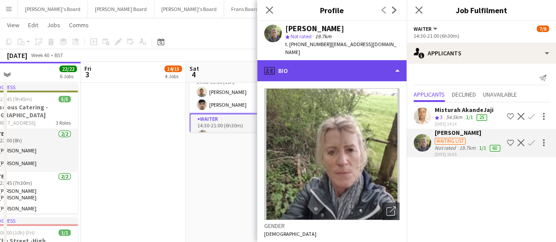
click at [375, 65] on div "profile Bio" at bounding box center [331, 70] width 149 height 21
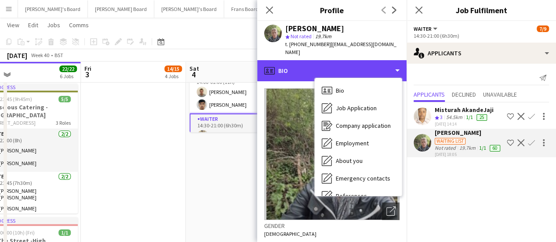
scroll to position [69, 0]
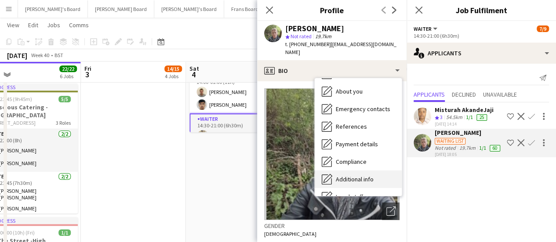
click at [365, 175] on span "Additional info" at bounding box center [355, 179] width 38 height 8
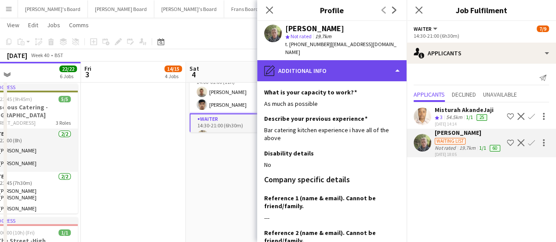
click at [373, 63] on div "pencil4 Additional info" at bounding box center [331, 70] width 149 height 21
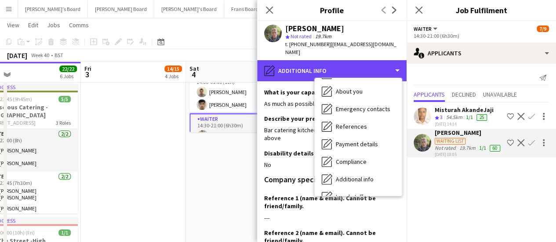
scroll to position [60, 0]
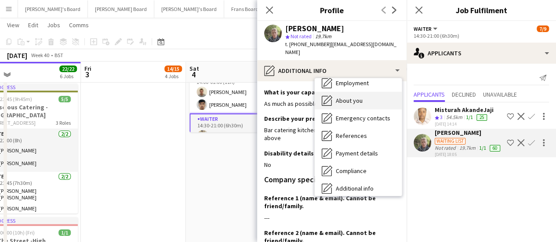
click at [367, 95] on div "About you About you" at bounding box center [358, 101] width 87 height 18
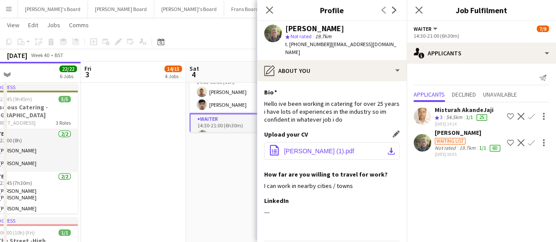
click at [354, 145] on button "office-file-sheet Lisa-Allen (1).pdf download-bottom" at bounding box center [331, 151] width 135 height 18
click at [191, 166] on app-date-cell "09:00-17:00 (8h) 1/1 Scandalicious - Blenheim Palace pin Blenheim Palace OX20 1…" at bounding box center [238, 1] width 105 height 621
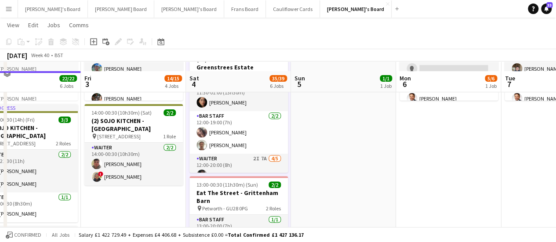
scroll to position [141, 0]
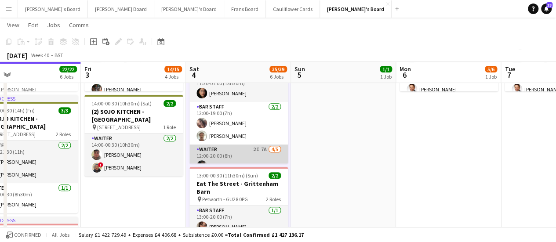
click at [253, 156] on app-card-role "Waiter 2I 7A 4/5 12:00-20:00 (8h) Laura Bond Summer Williams Issy Davis Samanth…" at bounding box center [238, 185] width 98 height 81
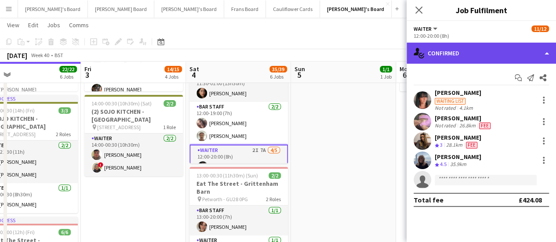
click at [494, 56] on div "single-neutral-actions-check-2 Confirmed" at bounding box center [481, 53] width 149 height 21
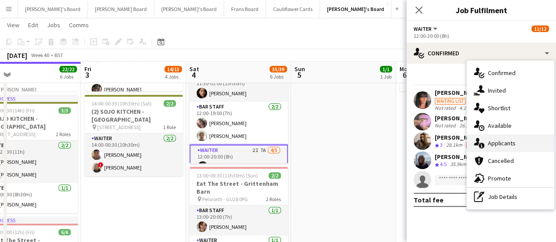
click at [520, 148] on div "single-neutral-actions-information Applicants" at bounding box center [510, 143] width 87 height 18
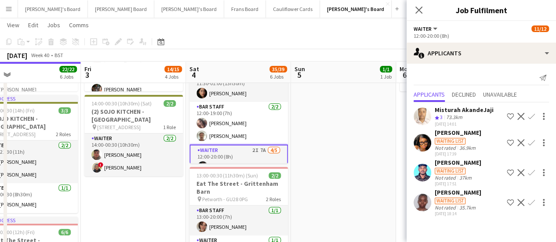
click at [454, 202] on div "Waiting list" at bounding box center [450, 201] width 31 height 7
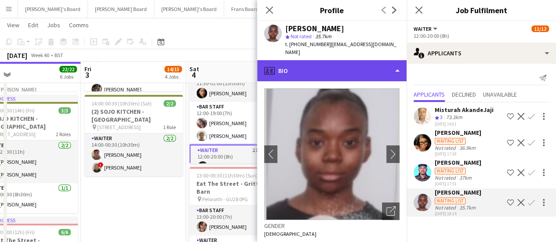
click at [392, 63] on div "profile Bio" at bounding box center [331, 70] width 149 height 21
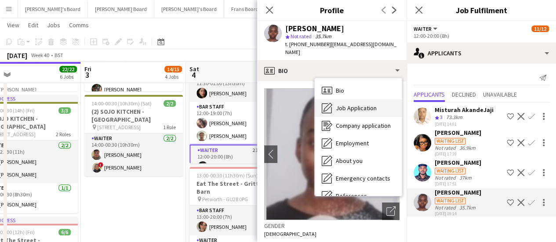
click at [378, 99] on div "Job Application Job Application" at bounding box center [358, 108] width 87 height 18
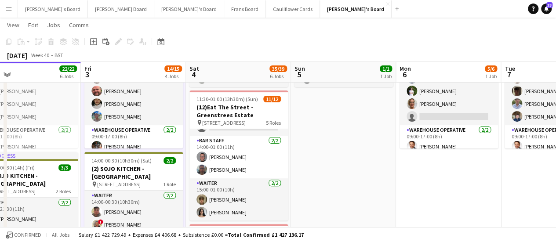
scroll to position [0, 338]
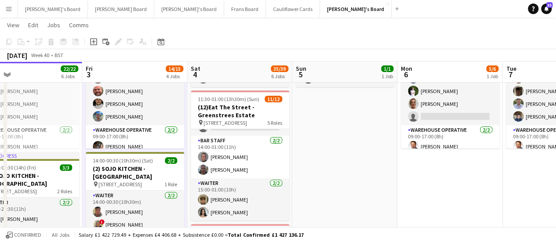
drag, startPoint x: 288, startPoint y: 199, endPoint x: 289, endPoint y: 183, distance: 15.9
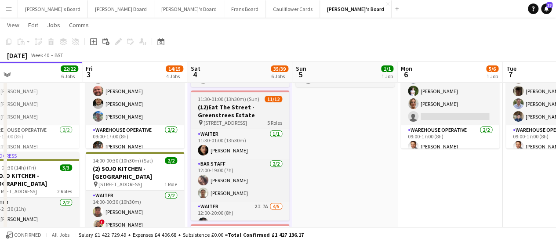
scroll to position [51, 0]
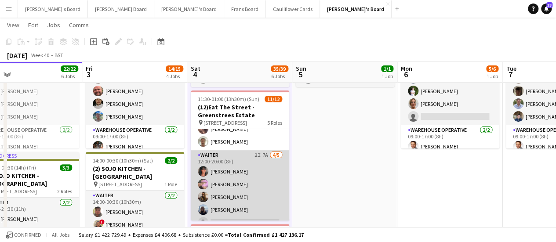
click at [263, 160] on app-card-role "Waiter 2I 7A 4/5 12:00-20:00 (8h) Laura Bond Summer Williams Issy Davis Samanth…" at bounding box center [240, 190] width 98 height 81
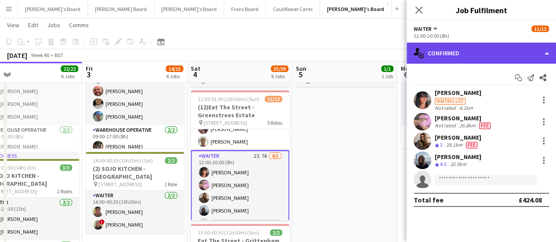
click at [483, 52] on div "single-neutral-actions-check-2 Confirmed" at bounding box center [481, 53] width 149 height 21
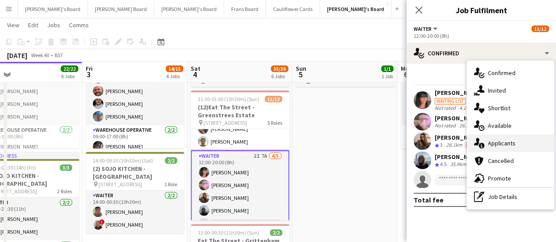
click at [506, 136] on div "single-neutral-actions-information Applicants" at bounding box center [510, 143] width 87 height 18
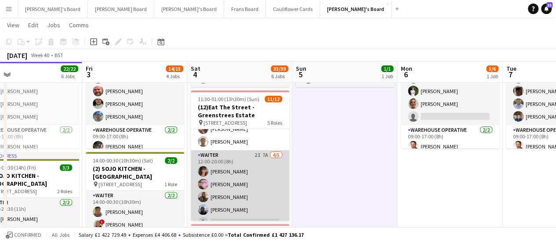
click at [257, 157] on app-card-role "Waiter 2I 7A 4/5 12:00-20:00 (8h) Laura Bond Summer Williams Issy Davis Samanth…" at bounding box center [240, 190] width 98 height 81
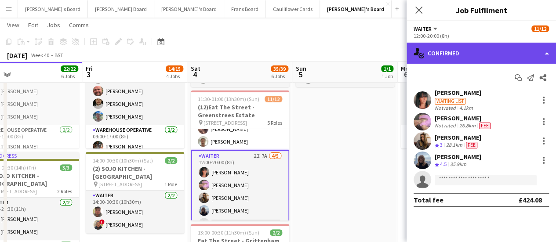
drag, startPoint x: 518, startPoint y: 47, endPoint x: 505, endPoint y: 54, distance: 14.3
click at [505, 54] on div "single-neutral-actions-check-2 Confirmed" at bounding box center [481, 53] width 149 height 21
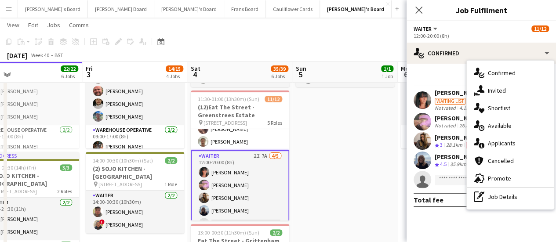
drag, startPoint x: 505, startPoint y: 54, endPoint x: 530, endPoint y: 132, distance: 82.1
click at [530, 132] on div "single-neutral-actions-upload Available" at bounding box center [510, 126] width 87 height 18
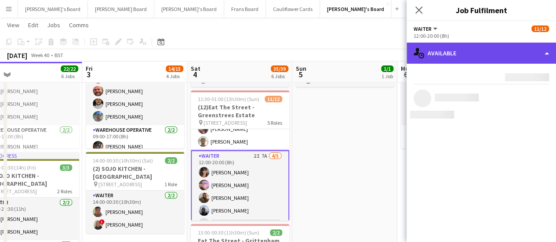
click at [512, 52] on div "single-neutral-actions-upload Available" at bounding box center [481, 53] width 149 height 21
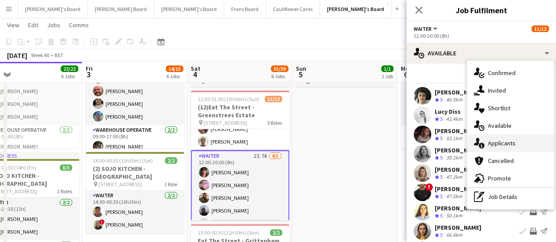
click at [514, 139] on span "Applicants" at bounding box center [502, 143] width 28 height 8
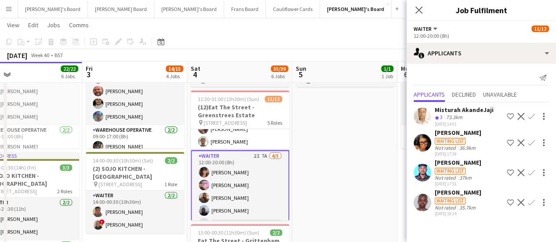
click at [276, 80] on div "6 Jobs" at bounding box center [280, 76] width 18 height 7
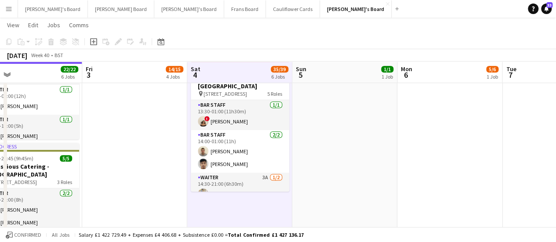
scroll to position [347, 0]
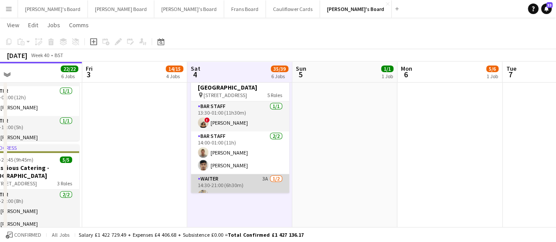
click at [258, 174] on app-card-role "Waiter 3A 1/2 14:30-21:00 (6h30m) Thomas Clark single-neutral-actions" at bounding box center [240, 195] width 98 height 43
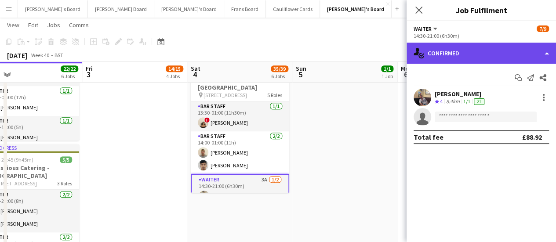
click at [458, 50] on div "single-neutral-actions-check-2 Confirmed" at bounding box center [481, 53] width 149 height 21
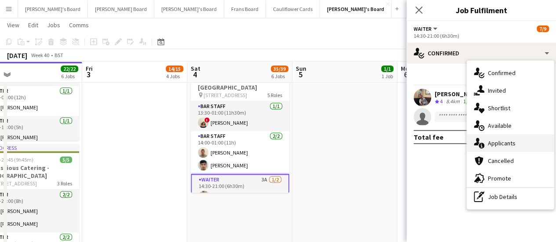
click at [503, 142] on span "Applicants" at bounding box center [502, 143] width 28 height 8
